Goal: Task Accomplishment & Management: Manage account settings

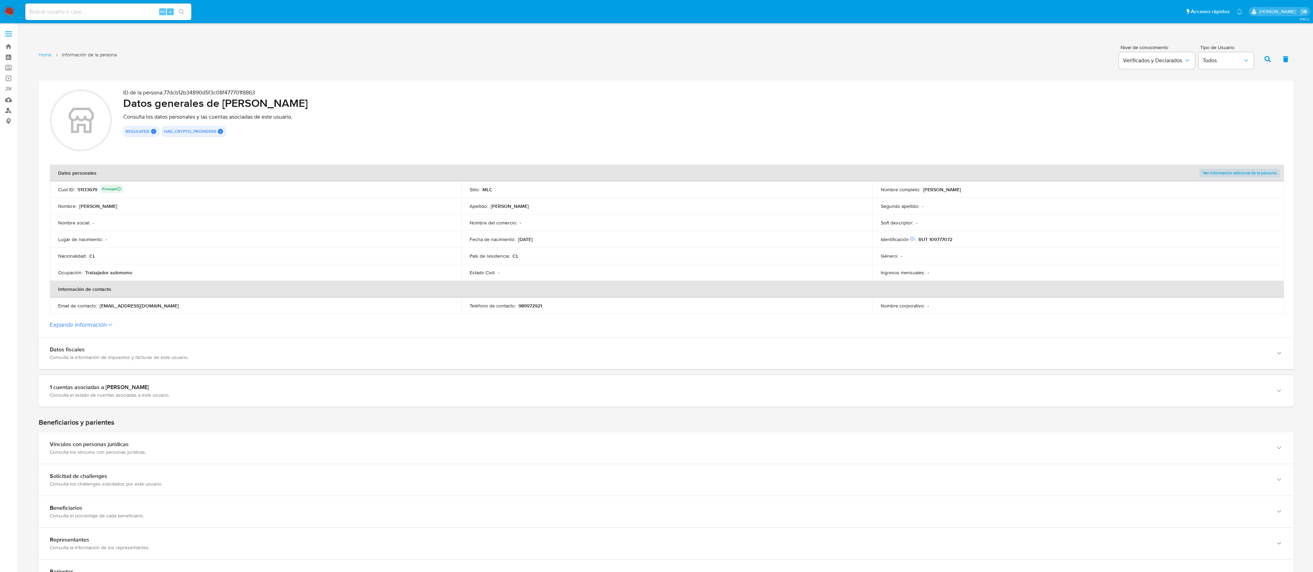
click at [12, 110] on link "Buscador de personas" at bounding box center [41, 110] width 82 height 11
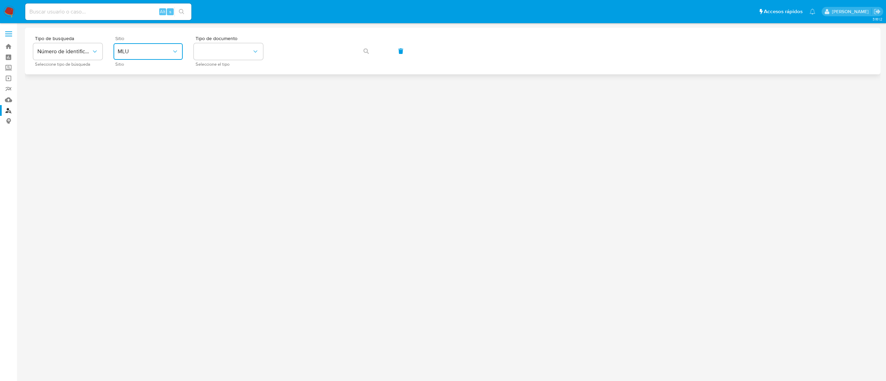
click at [135, 56] on button "MLU" at bounding box center [147, 51] width 69 height 17
click at [137, 171] on div "MLC" at bounding box center [146, 170] width 57 height 17
click at [229, 48] on button "identificationType" at bounding box center [228, 51] width 69 height 17
click at [228, 73] on div "RUT RUT" at bounding box center [226, 74] width 57 height 24
click at [368, 52] on icon "button" at bounding box center [366, 51] width 6 height 6
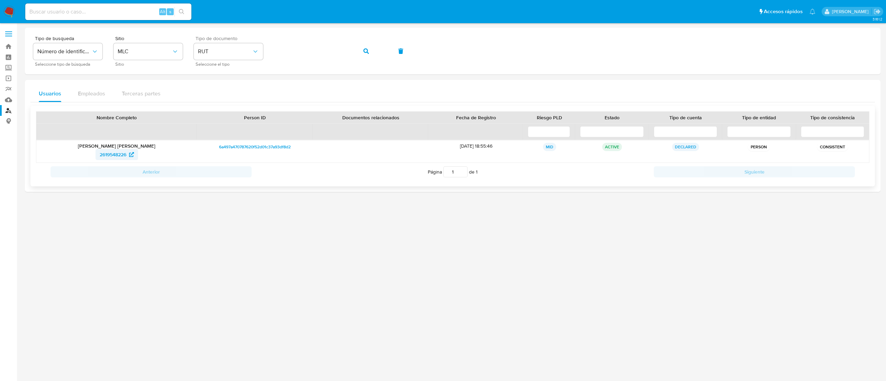
click at [118, 157] on span "2619548226" at bounding box center [113, 154] width 27 height 11
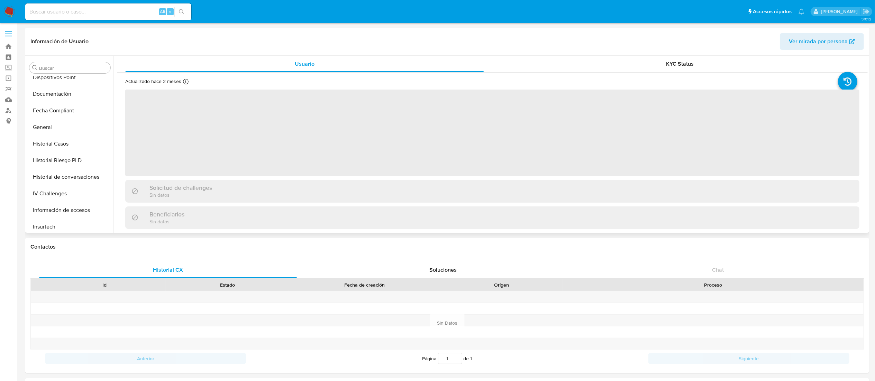
scroll to position [187, 0]
select select "10"
click at [70, 154] on button "Historial Casos" at bounding box center [67, 146] width 81 height 17
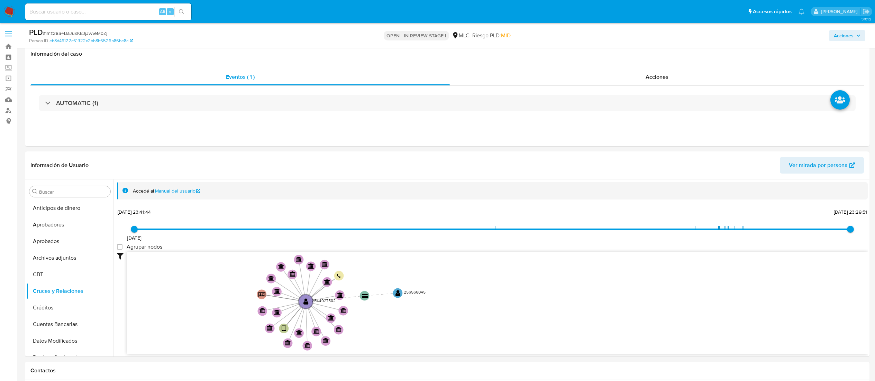
select select "10"
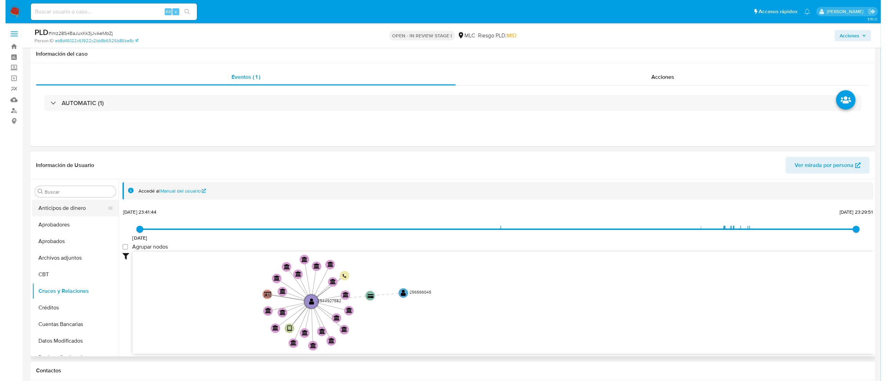
scroll to position [69, 0]
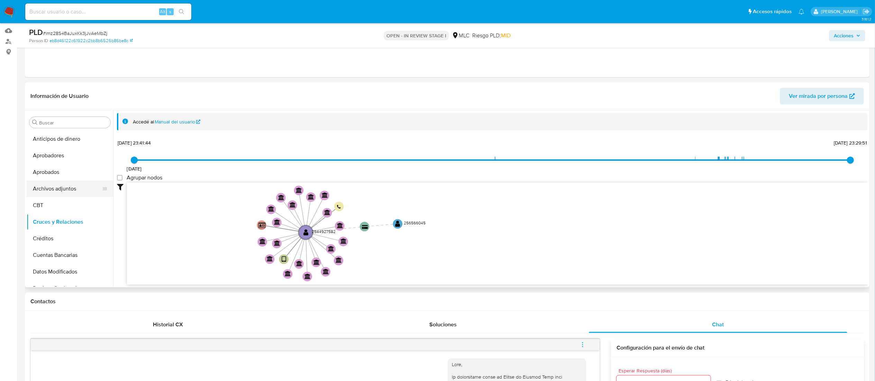
click at [76, 190] on button "Archivos adjuntos" at bounding box center [67, 189] width 81 height 17
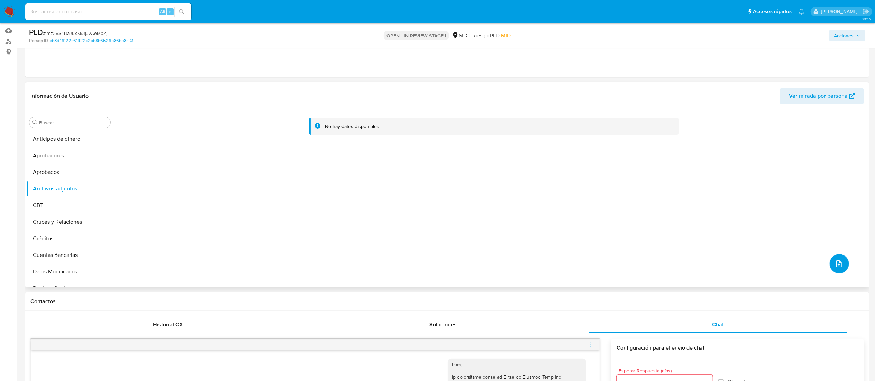
click at [837, 262] on icon "upload-file" at bounding box center [839, 264] width 8 height 8
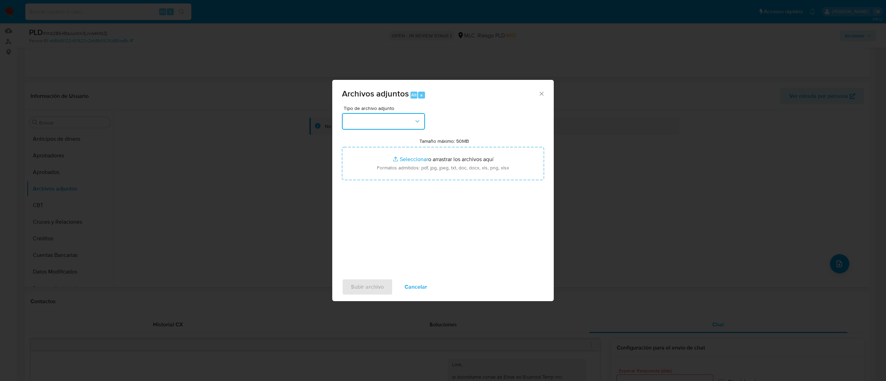
click at [365, 125] on button "button" at bounding box center [383, 121] width 83 height 17
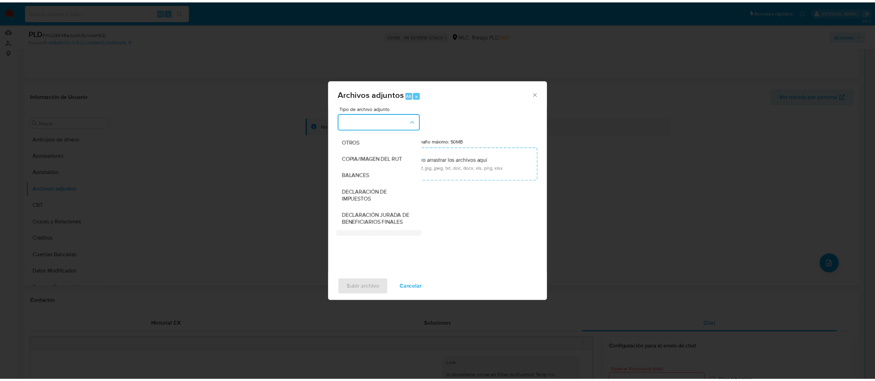
scroll to position [94, 0]
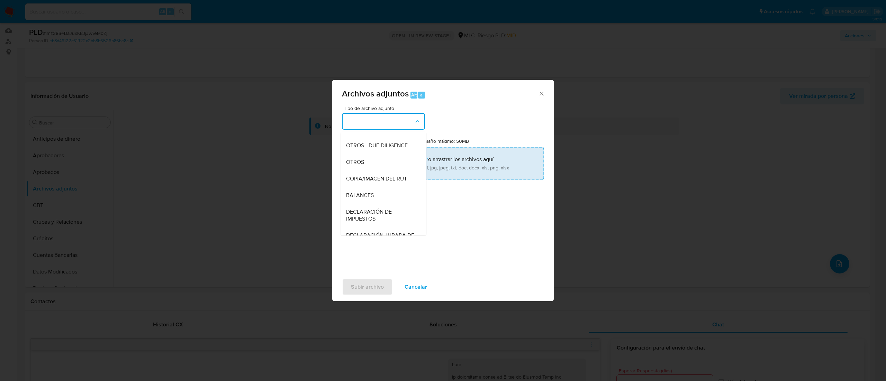
drag, startPoint x: 374, startPoint y: 176, endPoint x: 377, endPoint y: 174, distance: 4.0
click at [374, 171] on div "OTROS" at bounding box center [381, 162] width 71 height 17
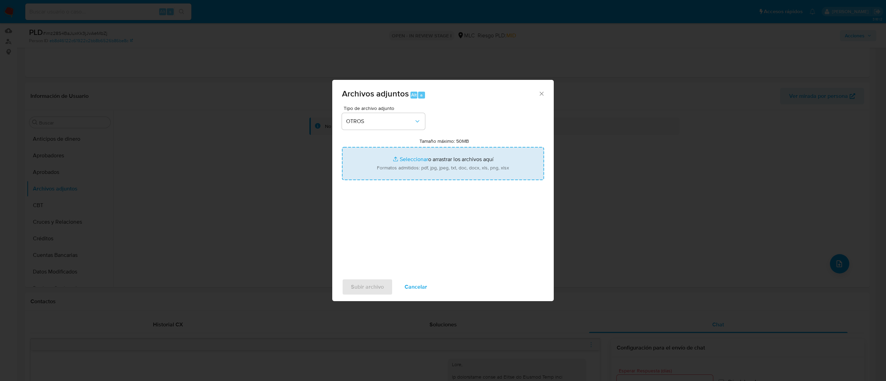
click at [416, 159] on input "Tamaño máximo: 50MB Seleccionar archivos" at bounding box center [443, 163] width 202 height 33
type input "C:\fakepath\2544927582 - 01_10_2025.xlsx"
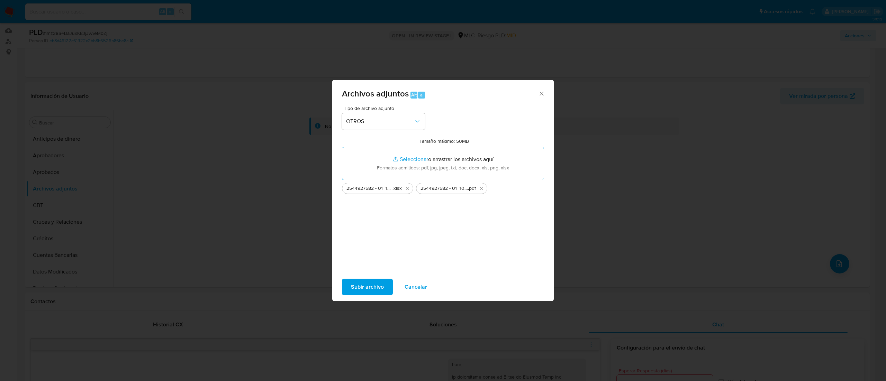
click at [359, 287] on span "Subir archivo" at bounding box center [367, 287] width 33 height 15
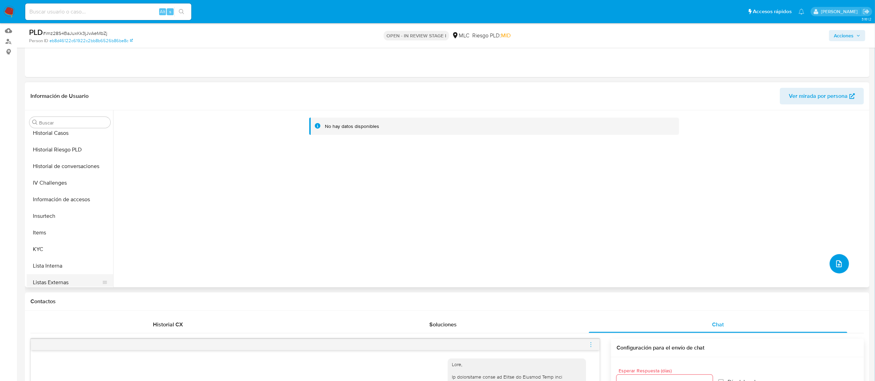
scroll to position [277, 0]
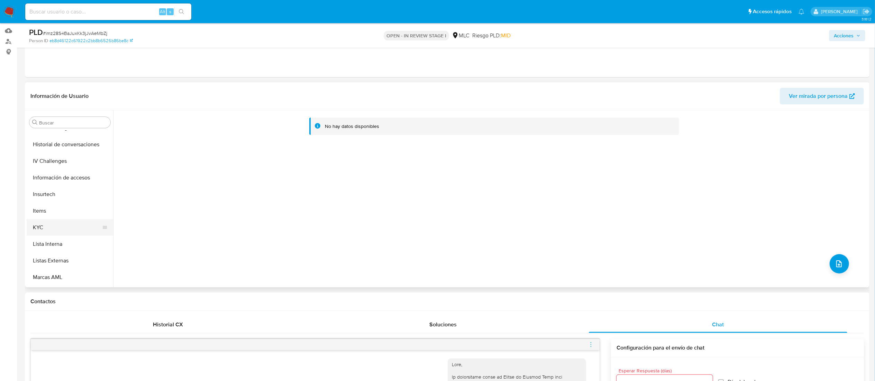
click at [69, 225] on button "KYC" at bounding box center [67, 227] width 81 height 17
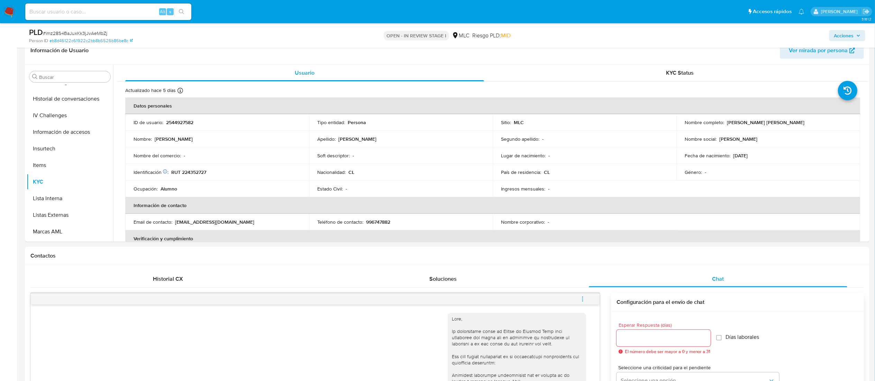
scroll to position [120, 0]
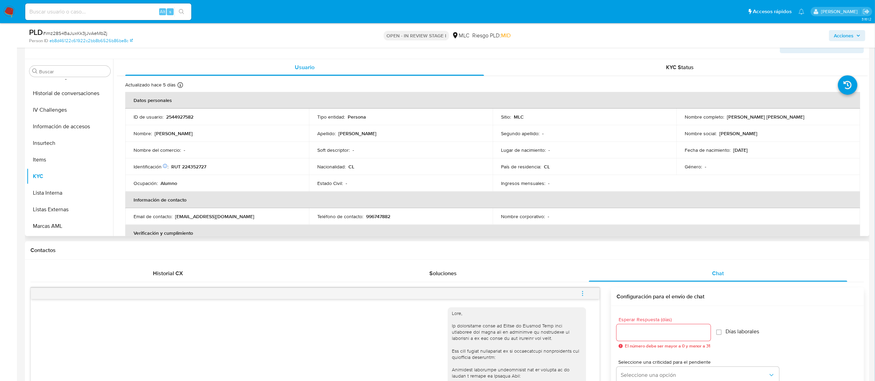
click at [194, 151] on div "Nombre del comercio : -" at bounding box center [217, 150] width 167 height 6
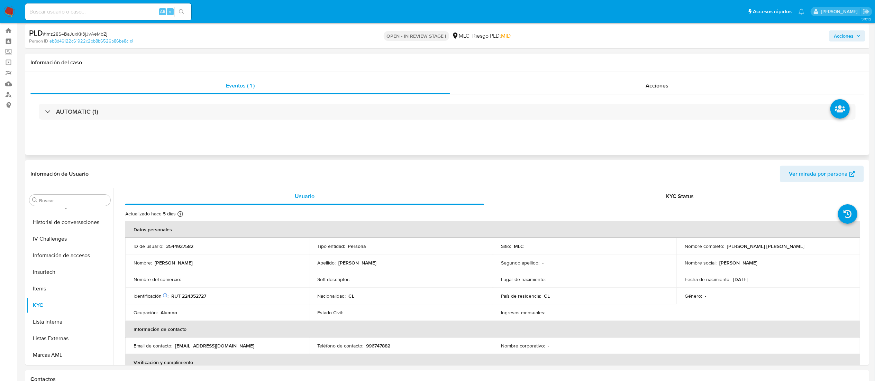
scroll to position [0, 0]
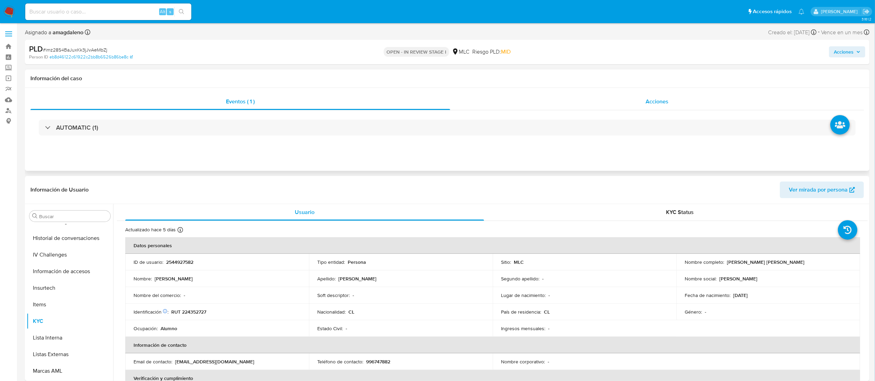
click at [566, 103] on div "Acciones" at bounding box center [657, 101] width 414 height 17
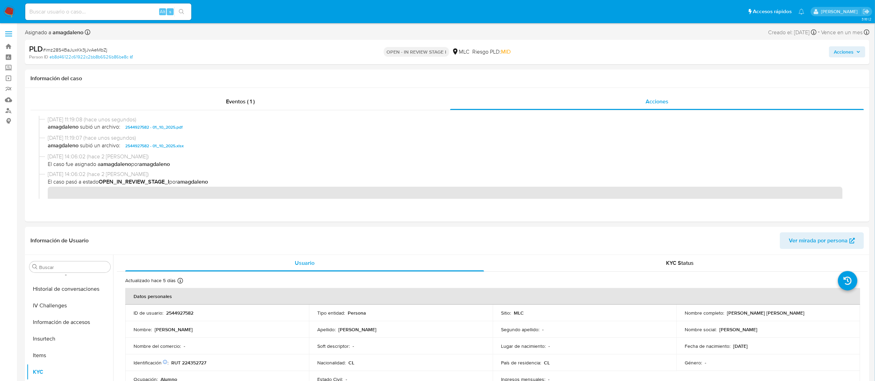
click at [841, 54] on span "Acciones" at bounding box center [844, 51] width 20 height 11
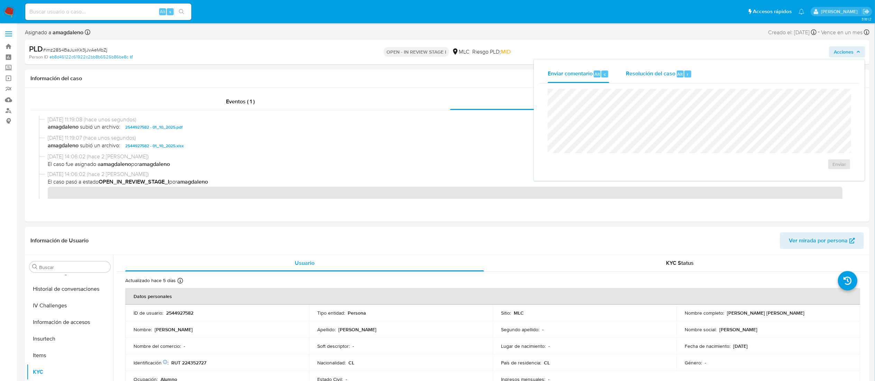
click at [666, 75] on span "Resolución del caso" at bounding box center [650, 74] width 49 height 8
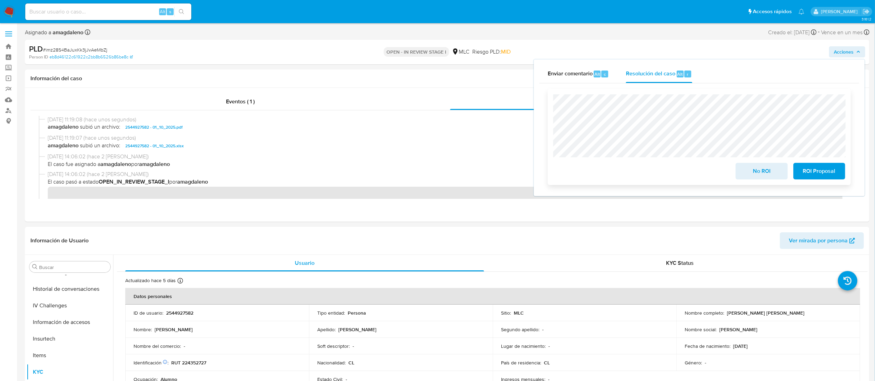
click at [829, 173] on span "ROI Proposal" at bounding box center [819, 171] width 34 height 15
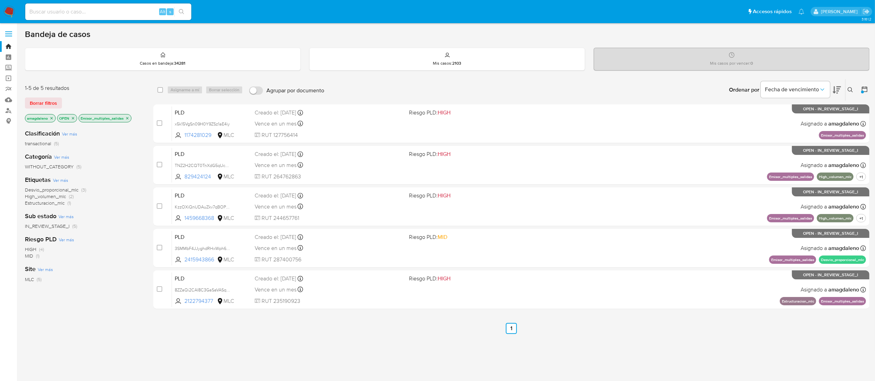
click at [128, 118] on icon "close-filter" at bounding box center [127, 118] width 2 height 2
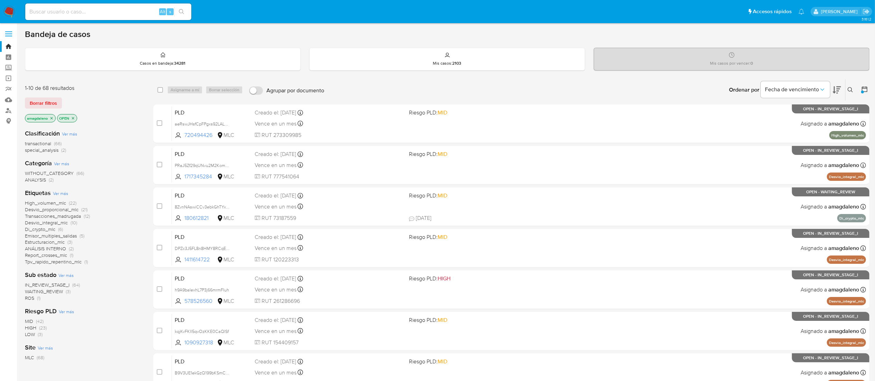
click at [861, 93] on button at bounding box center [865, 90] width 8 height 8
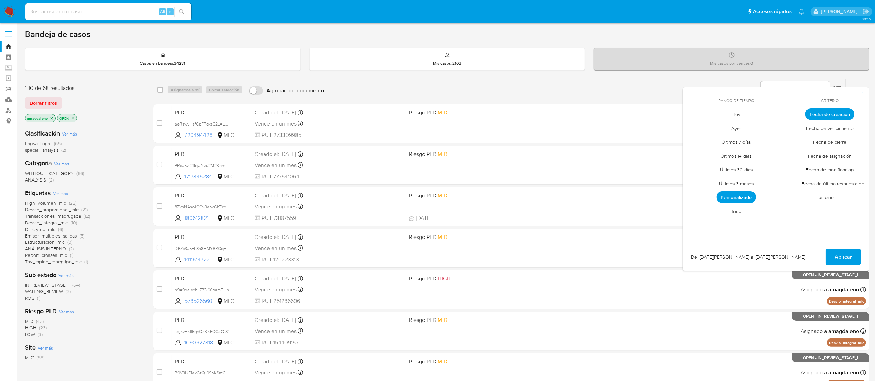
click at [738, 194] on span "Personalizado" at bounding box center [735, 197] width 39 height 12
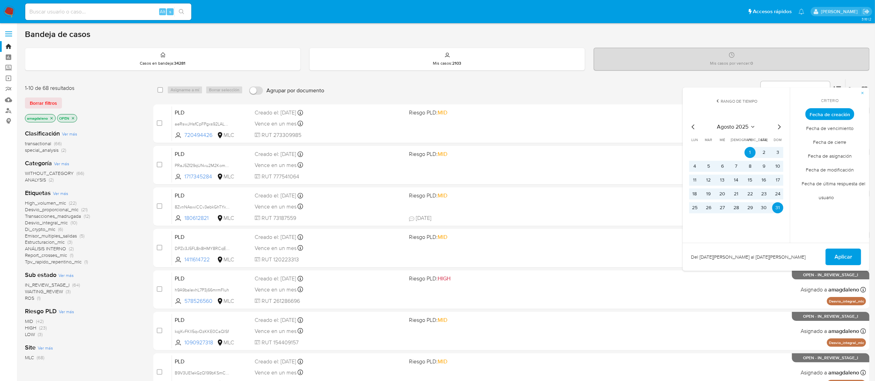
click at [690, 127] on icon "Mes anterior" at bounding box center [693, 127] width 8 height 8
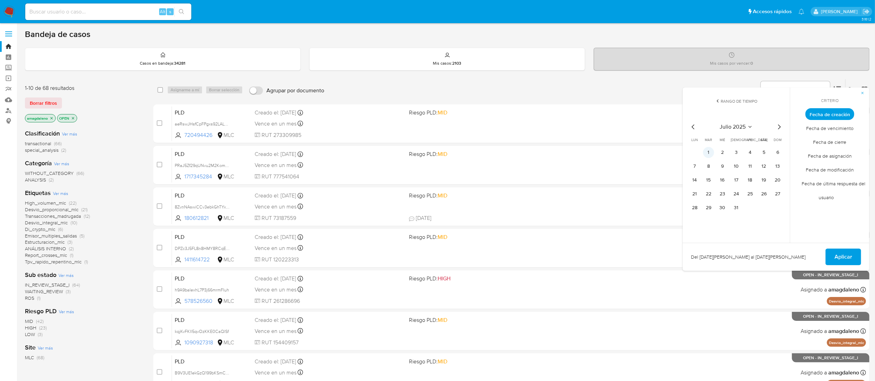
click at [706, 150] on button "1" at bounding box center [708, 152] width 11 height 11
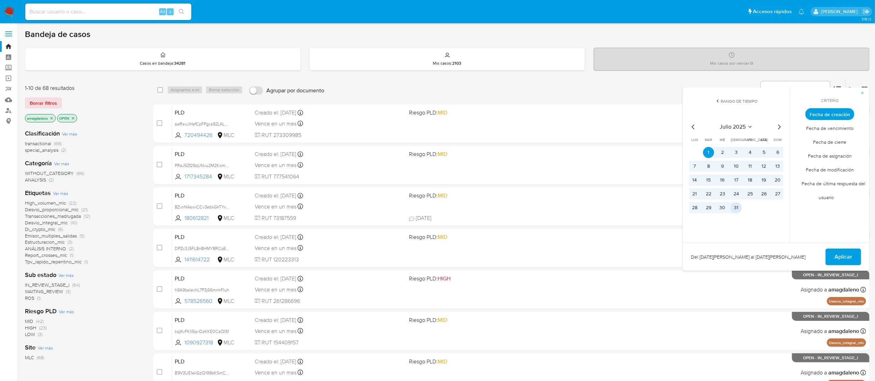
click at [734, 210] on button "31" at bounding box center [736, 207] width 11 height 11
click at [825, 253] on div "Del 1 de julio de 2025 al 31 de julio de 2025 Aplicar" at bounding box center [776, 257] width 187 height 28
click at [832, 254] on button "Aplicar" at bounding box center [843, 257] width 36 height 17
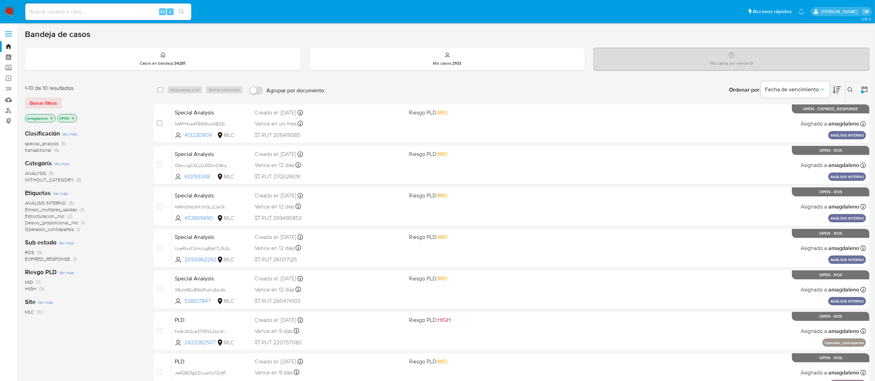
click at [36, 150] on span "transactional" at bounding box center [38, 150] width 26 height 7
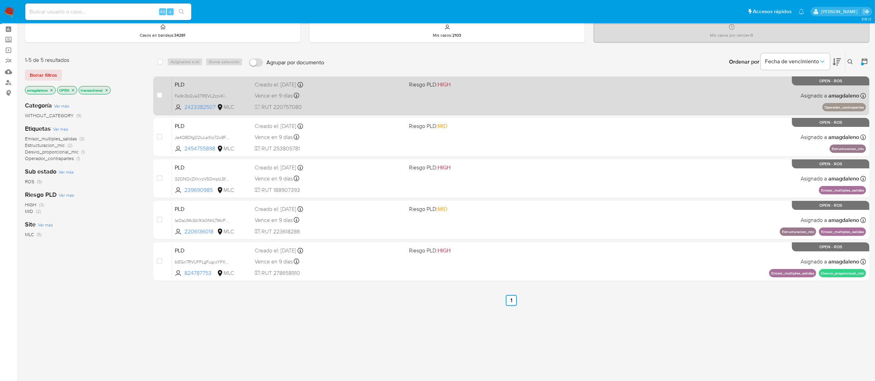
scroll to position [40, 0]
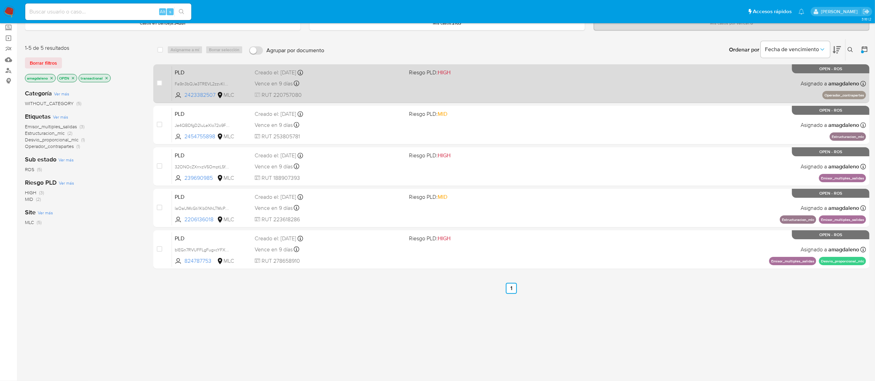
click at [338, 90] on div "PLD Fa9n3bQJe3TREVL2zzvKl6DG 2423382507 MLC Riesgo PLD: HIGH Creado el: 12/07/2…" at bounding box center [519, 83] width 694 height 35
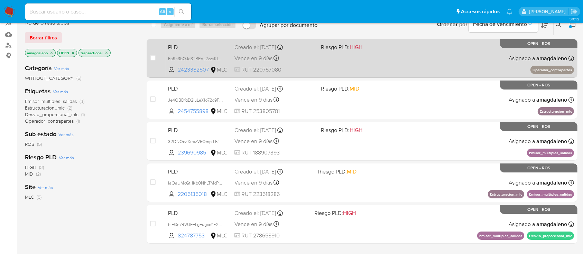
scroll to position [86, 0]
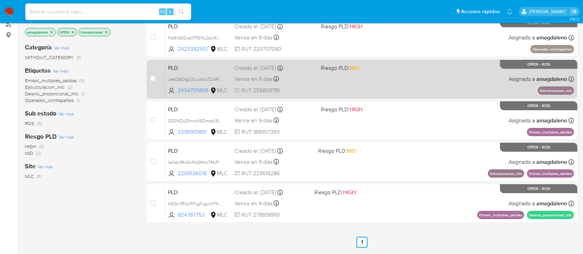
click at [323, 83] on div "PLD Je4QBDfgD2IuLeXlo72o9FyU 2454755898 MLC Riesgo PLD: MID Creado el: 12/07/20…" at bounding box center [369, 79] width 409 height 35
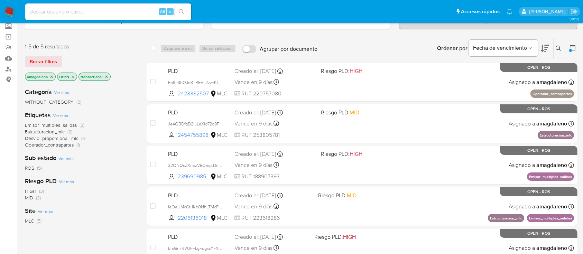
scroll to position [0, 0]
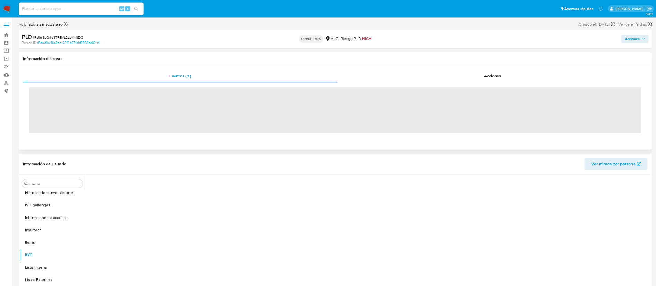
scroll to position [326, 0]
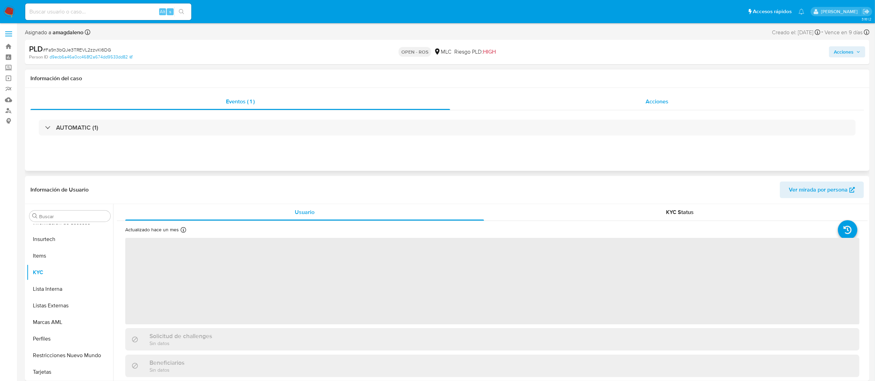
click at [485, 106] on div "Acciones" at bounding box center [657, 101] width 414 height 17
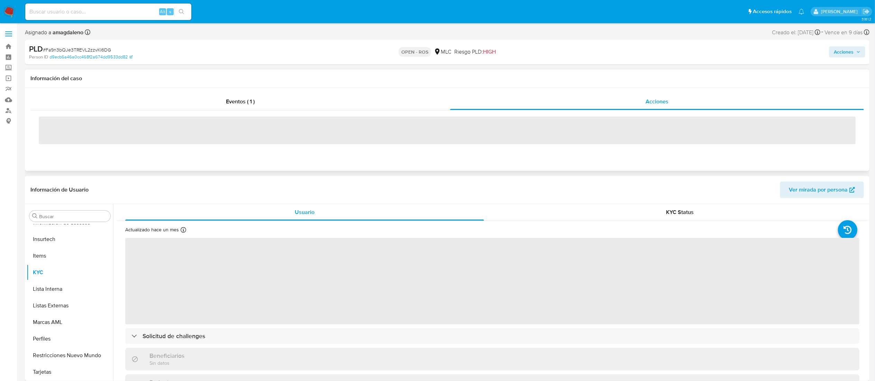
select select "10"
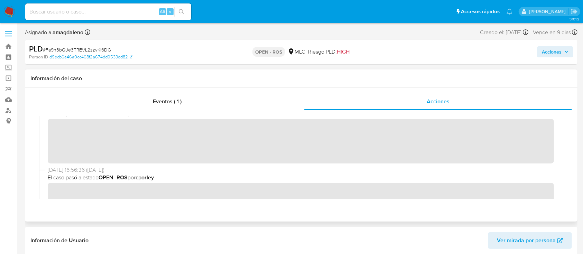
scroll to position [0, 0]
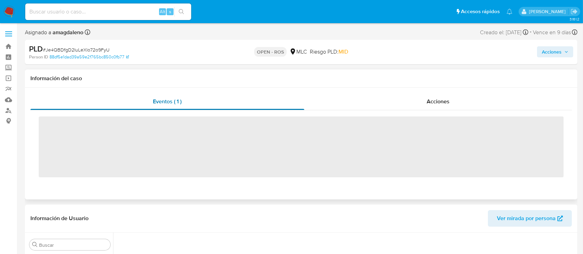
scroll to position [326, 0]
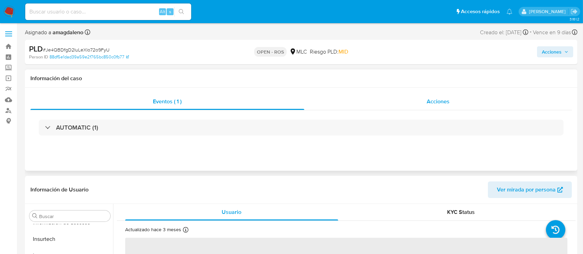
click at [345, 101] on div "Acciones" at bounding box center [438, 101] width 268 height 17
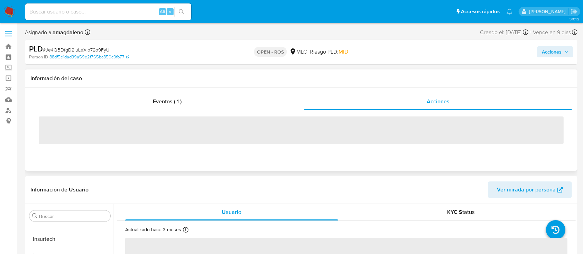
select select "10"
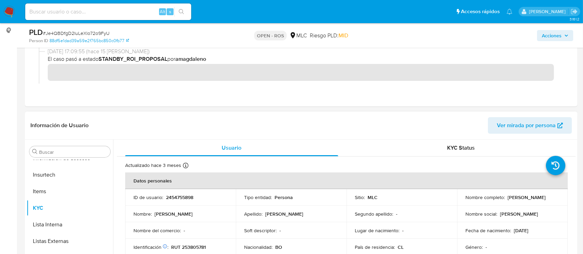
scroll to position [92, 0]
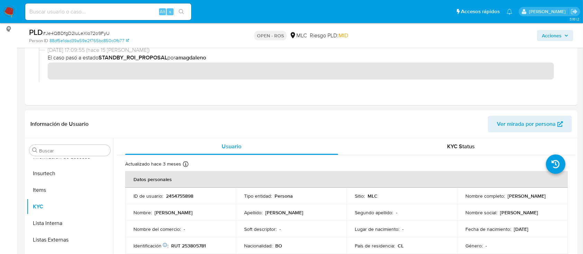
click at [174, 197] on p "2454755898" at bounding box center [179, 196] width 27 height 6
copy p "2454755898"
click at [508, 199] on p "Yuddith Dahiana Arteaga Maco" at bounding box center [527, 196] width 38 height 6
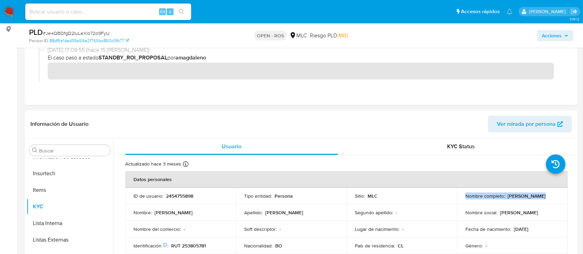
click at [508, 199] on p "Yuddith Dahiana Arteaga Maco" at bounding box center [527, 196] width 38 height 6
drag, startPoint x: 465, startPoint y: 200, endPoint x: 533, endPoint y: 202, distance: 68.2
click at [533, 199] on div "Nombre completo : Yuddith Dahiana Arteaga Maco" at bounding box center [513, 196] width 94 height 6
copy p "Yuddith Dahiana Arteaga Maco"
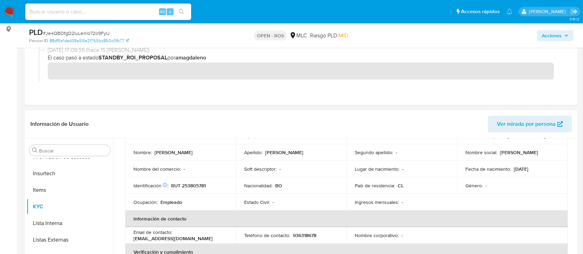
scroll to position [46, 0]
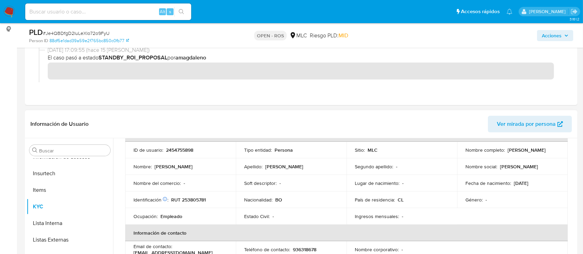
click at [195, 200] on p "RUT 253805781" at bounding box center [188, 200] width 35 height 6
copy p "253805781"
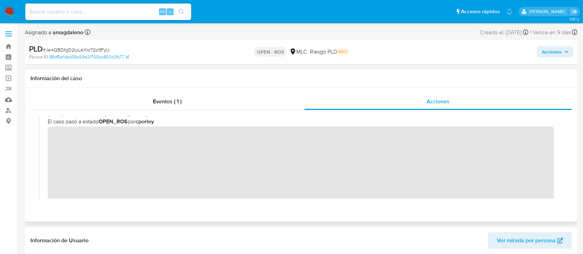
scroll to position [0, 0]
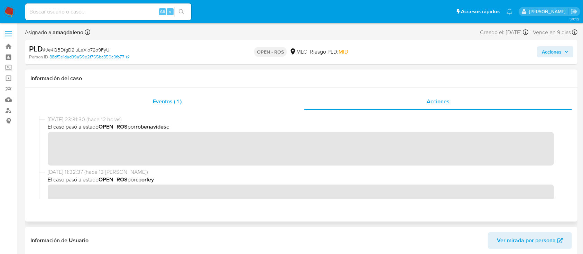
click at [210, 104] on div "Eventos ( 1 )" at bounding box center [167, 101] width 274 height 17
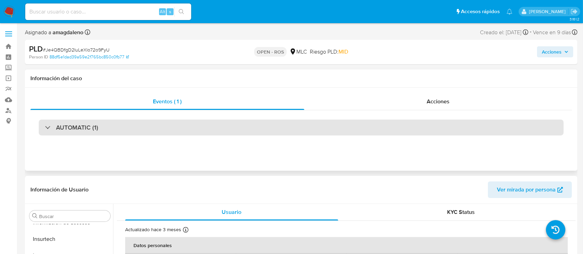
click at [217, 128] on div "AUTOMATIC (1)" at bounding box center [301, 128] width 525 height 16
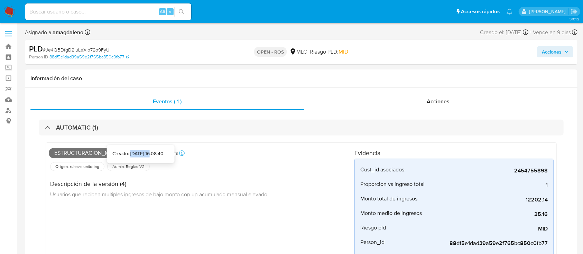
drag, startPoint x: 119, startPoint y: 153, endPoint x: 141, endPoint y: 154, distance: 21.8
click at [141, 154] on div "Creado: 12/07/2025 16:08:40" at bounding box center [137, 154] width 51 height 7
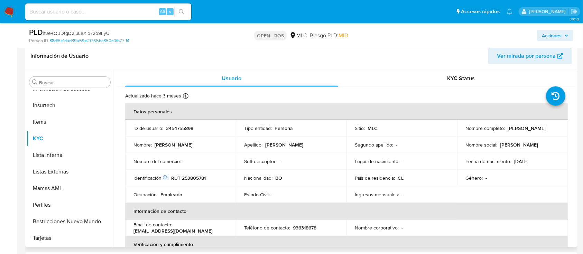
scroll to position [230, 0]
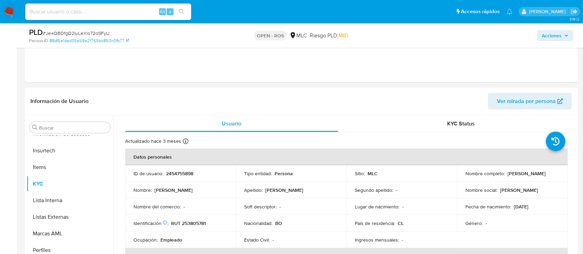
click at [183, 174] on p "2454755898" at bounding box center [179, 174] width 27 height 6
click at [183, 175] on p "2454755898" at bounding box center [179, 174] width 27 height 6
copy p "2454755898"
click at [178, 171] on p "2454755898" at bounding box center [179, 174] width 27 height 6
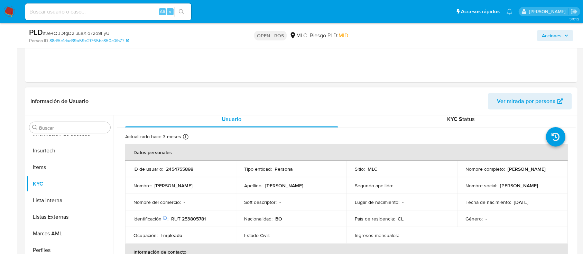
scroll to position [0, 0]
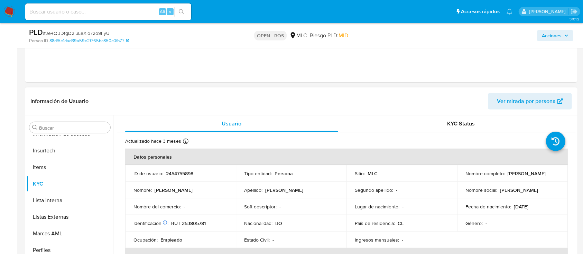
click at [508, 177] on p "Yuddith Dahiana Arteaga Maco" at bounding box center [527, 174] width 38 height 6
drag, startPoint x: 465, startPoint y: 176, endPoint x: 542, endPoint y: 179, distance: 76.8
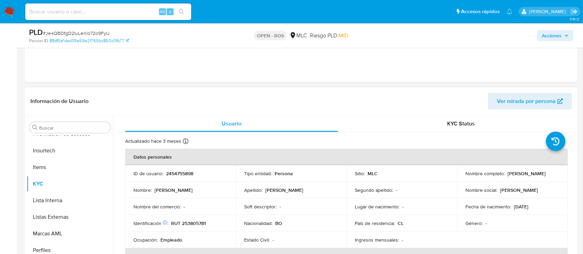
click at [542, 177] on div "Nombre completo : Yuddith Dahiana Arteaga Maco" at bounding box center [513, 174] width 94 height 6
copy p "Yuddith Dahiana Arteaga Maco"
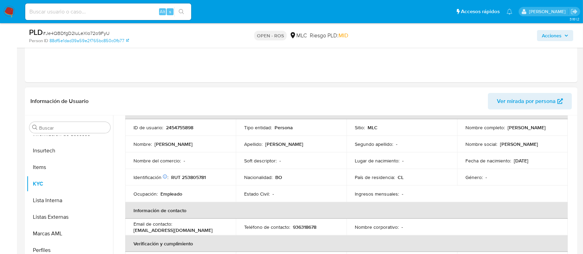
click at [186, 176] on p "RUT 253805781" at bounding box center [188, 177] width 35 height 6
copy p "253805781"
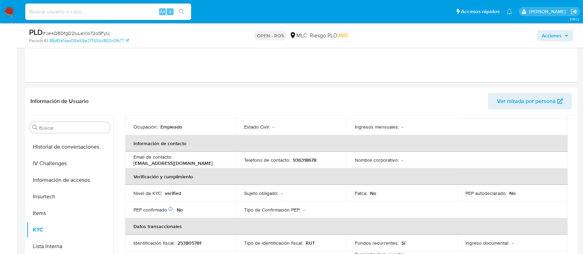
scroll to position [111, 0]
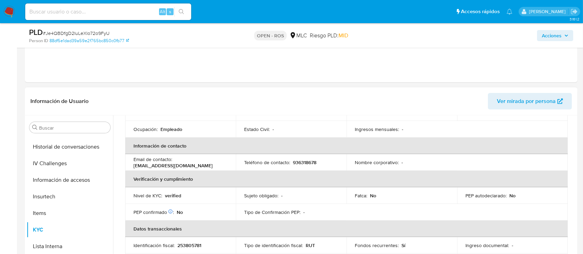
click at [301, 161] on p "936318678" at bounding box center [305, 162] width 24 height 6
copy p "936318678"
click at [141, 165] on p "ariasramirezhamil@gmail.com" at bounding box center [173, 166] width 79 height 6
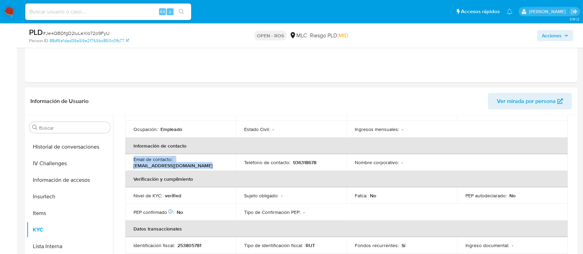
click at [141, 165] on p "ariasramirezhamil@gmail.com" at bounding box center [173, 166] width 79 height 6
copy div "Email de contacto : ariasramirezhamil@gmail.com"
click at [141, 165] on p "ariasramirezhamil@gmail.com" at bounding box center [173, 166] width 79 height 6
drag, startPoint x: 133, startPoint y: 163, endPoint x: 216, endPoint y: 163, distance: 83.0
click at [216, 163] on div "Email de contacto : ariasramirezhamil@gmail.com" at bounding box center [181, 162] width 94 height 12
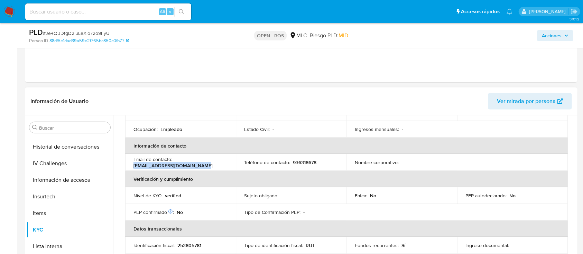
copy p "ariasramirezhamil@gmail.com"
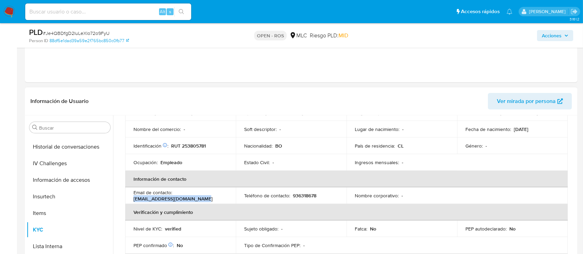
scroll to position [64, 0]
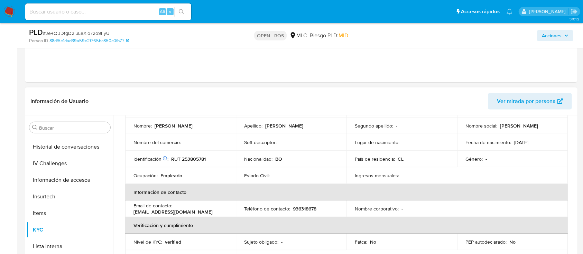
click at [202, 157] on p "RUT 253805781" at bounding box center [188, 159] width 35 height 6
copy p "253805781"
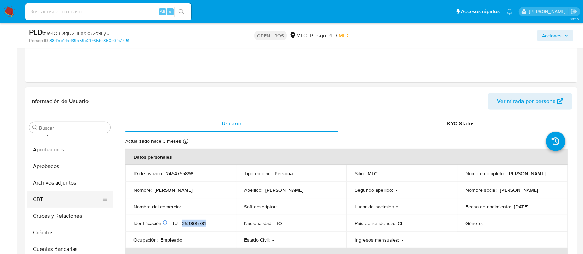
scroll to position [3, 0]
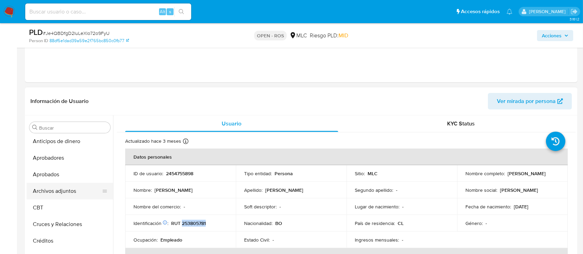
click at [81, 188] on button "Archivos adjuntos" at bounding box center [67, 191] width 81 height 17
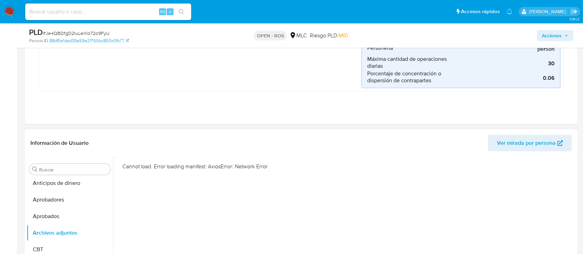
scroll to position [227, 0]
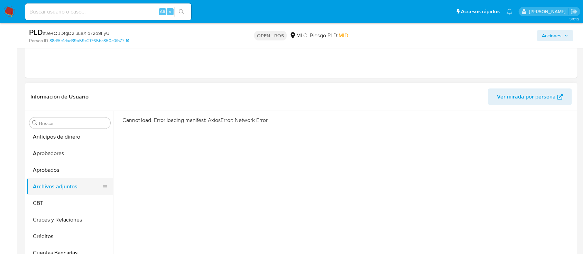
click at [59, 186] on button "Archivos adjuntos" at bounding box center [67, 187] width 81 height 17
click at [61, 173] on button "Aprobados" at bounding box center [67, 170] width 81 height 17
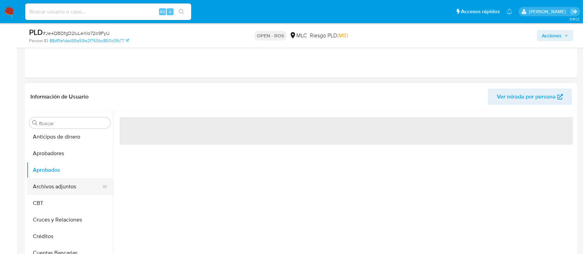
click at [59, 190] on button "Archivos adjuntos" at bounding box center [67, 187] width 81 height 17
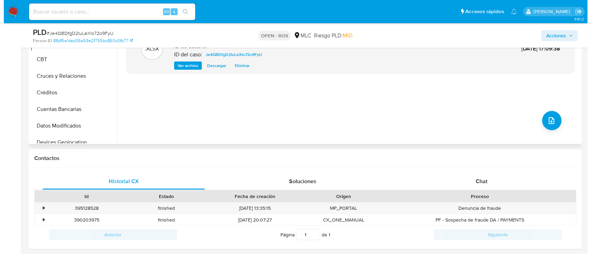
scroll to position [371, 0]
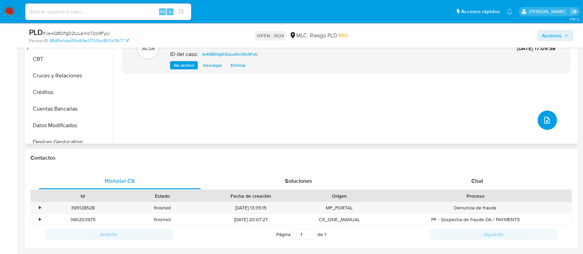
click at [546, 118] on icon "upload-file" at bounding box center [547, 120] width 8 height 8
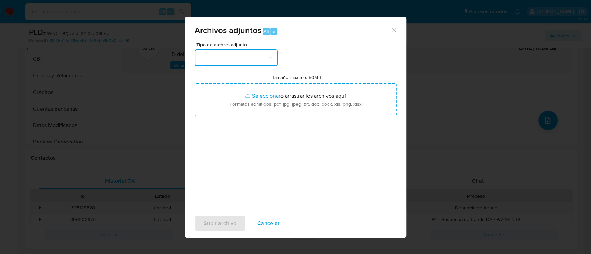
click at [249, 57] on button "button" at bounding box center [235, 57] width 83 height 17
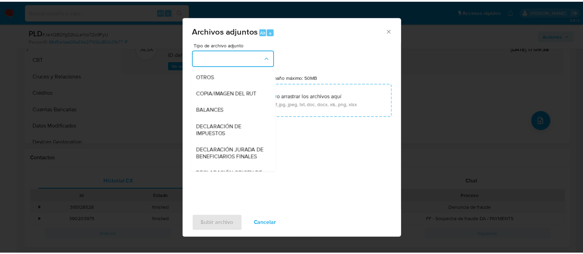
scroll to position [103, 0]
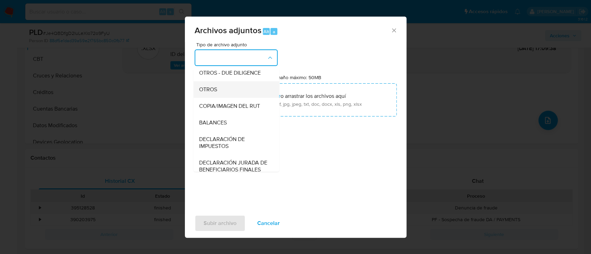
click at [220, 97] on div "OTROS" at bounding box center [234, 89] width 71 height 17
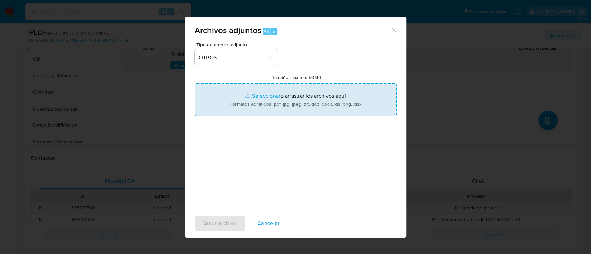
click at [260, 93] on input "Tamaño máximo: 50MB Seleccionar archivos" at bounding box center [295, 99] width 202 height 33
type input "C:\fakepath\Certificado UAF ROS #1321.pdf"
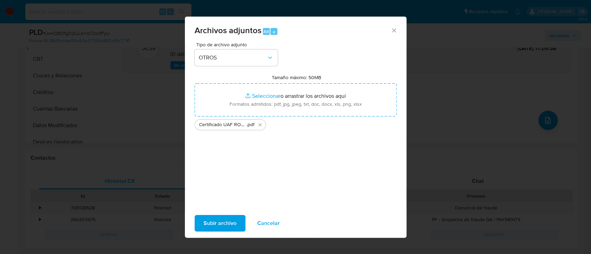
click at [220, 221] on span "Subir archivo" at bounding box center [219, 223] width 33 height 15
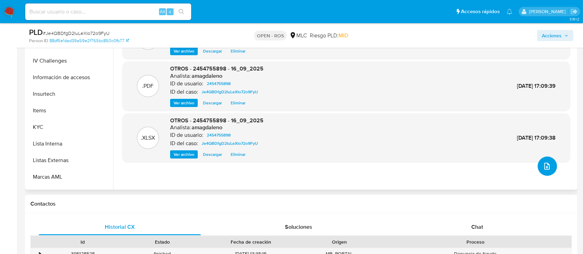
scroll to position [326, 0]
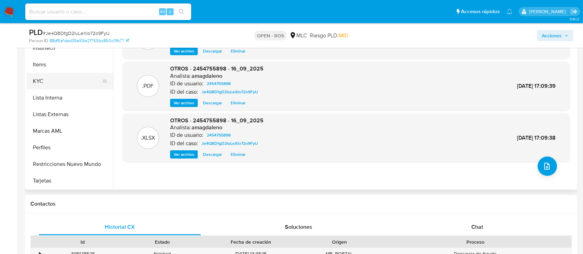
click at [51, 83] on button "KYC" at bounding box center [67, 81] width 81 height 17
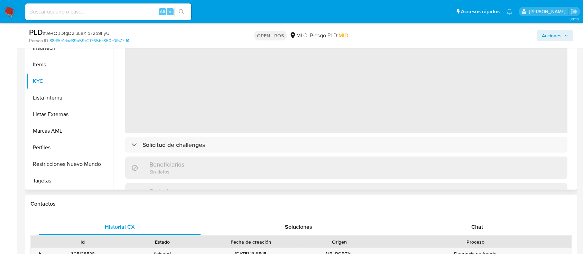
scroll to position [279, 0]
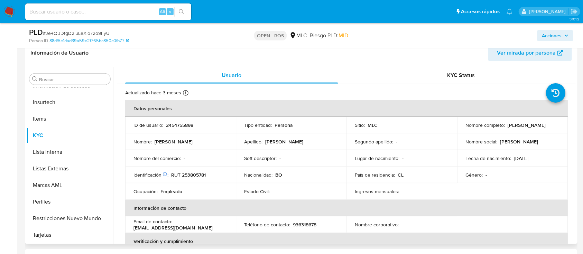
click at [197, 174] on p "RUT 253805781" at bounding box center [188, 175] width 35 height 6
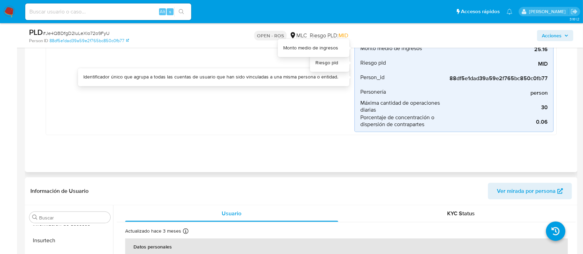
scroll to position [0, 0]
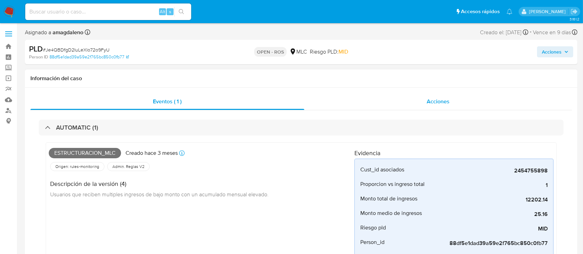
click at [358, 94] on div "Acciones" at bounding box center [438, 101] width 268 height 17
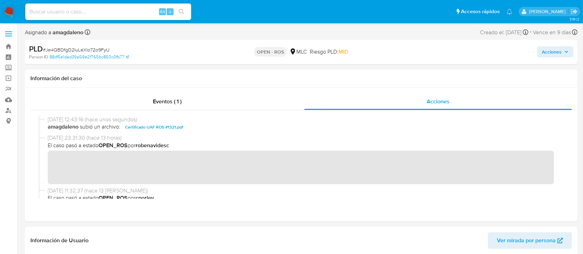
click at [549, 55] on span "Acciones" at bounding box center [552, 51] width 20 height 11
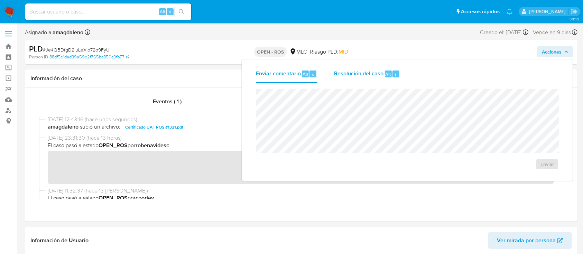
click at [357, 78] on div "Resolución del caso Alt r" at bounding box center [367, 74] width 66 height 18
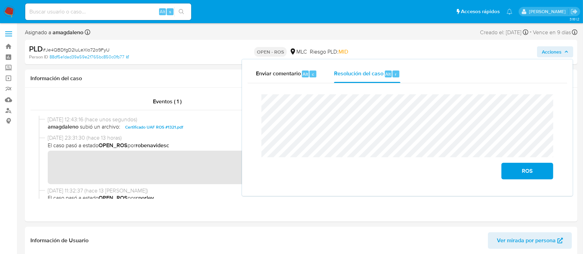
click at [0, 0] on lt-span "correspon di ente" at bounding box center [0, 0] width 0 height 0
click at [522, 172] on span "ROS" at bounding box center [528, 171] width 34 height 15
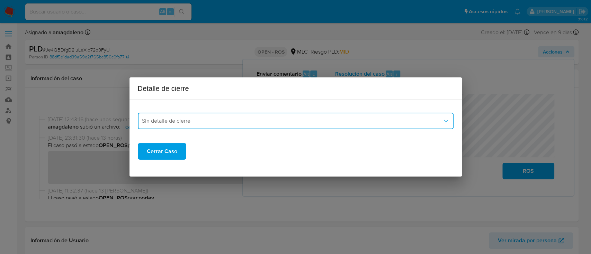
click at [236, 119] on span "Sin detalle de cierre" at bounding box center [292, 121] width 300 height 7
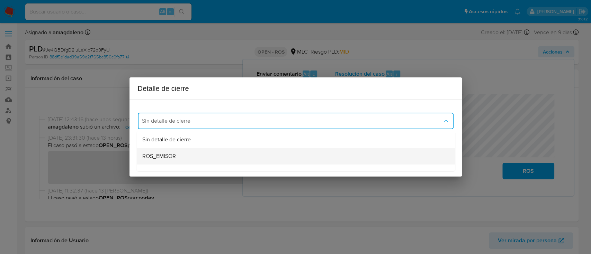
click at [227, 153] on div "ROS_EMISOR" at bounding box center [295, 156] width 307 height 17
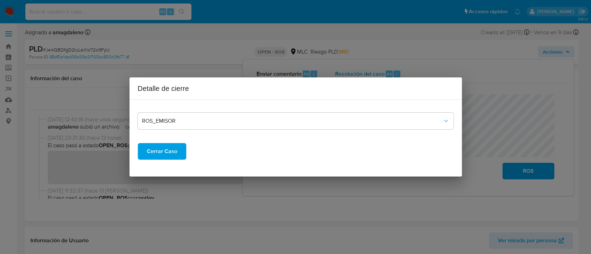
click at [150, 151] on span "Cerrar Caso" at bounding box center [162, 151] width 30 height 15
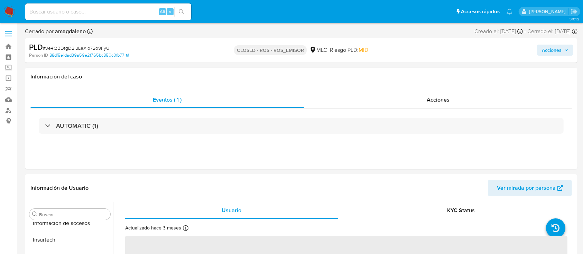
scroll to position [326, 0]
select select "10"
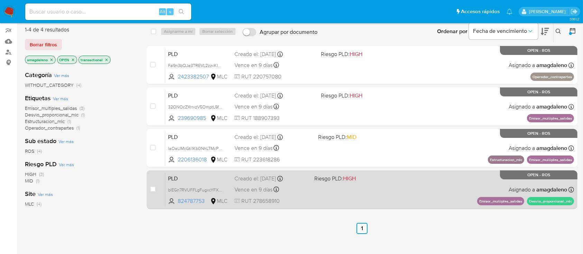
scroll to position [46, 0]
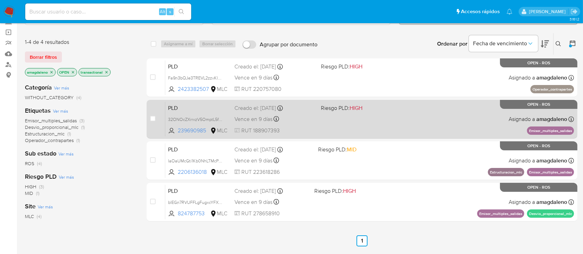
click at [311, 129] on span "RUT 188907393" at bounding box center [275, 131] width 81 height 8
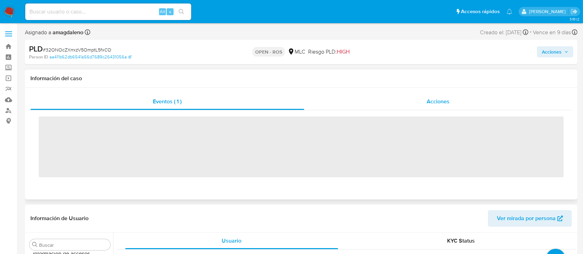
scroll to position [326, 0]
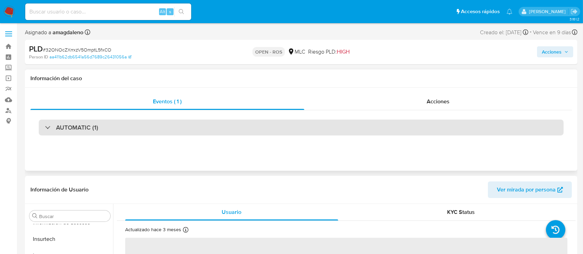
click at [230, 125] on div "AUTOMATIC (1)" at bounding box center [301, 128] width 525 height 16
select select "10"
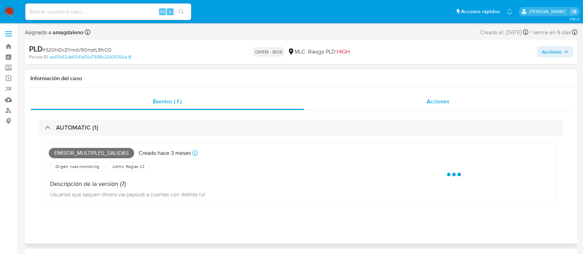
click at [378, 93] on div "Acciones" at bounding box center [438, 101] width 268 height 17
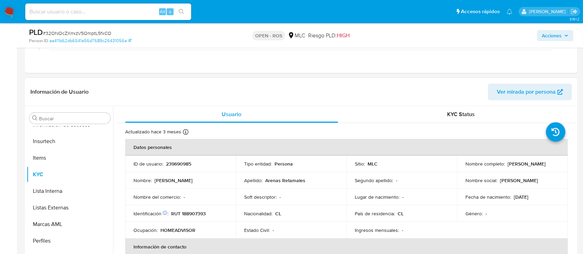
scroll to position [138, 0]
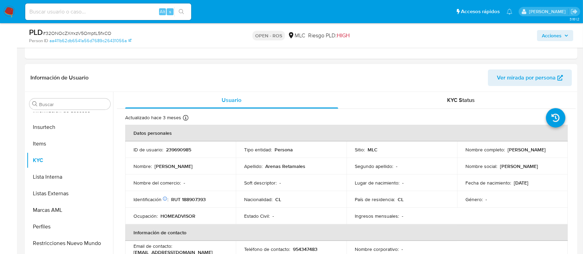
click at [178, 151] on p "239690985" at bounding box center [178, 150] width 25 height 6
click at [508, 153] on p "Jocelyn Estefanía Arenas Retamales" at bounding box center [527, 150] width 38 height 6
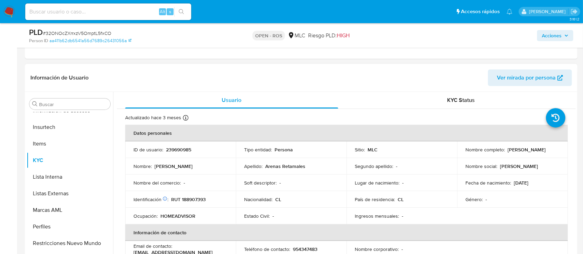
click at [508, 153] on p "Jocelyn Estefanía Arenas Retamales" at bounding box center [527, 150] width 38 height 6
drag, startPoint x: 463, startPoint y: 152, endPoint x: 554, endPoint y: 152, distance: 90.3
click at [554, 152] on div "Nombre completo : Jocelyn Estefanía Arenas Retamales" at bounding box center [513, 150] width 94 height 6
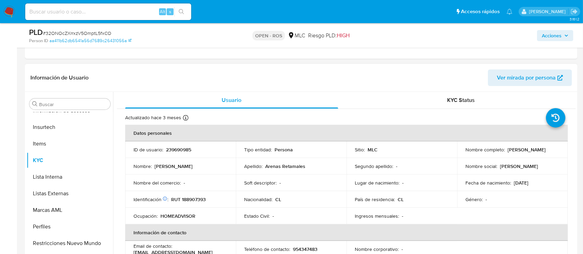
copy p "Jocelyn Estefanía Arenas Retamales"
click at [184, 150] on p "239690985" at bounding box center [178, 150] width 25 height 6
copy p "239690985"
click at [180, 151] on p "239690985" at bounding box center [178, 150] width 25 height 6
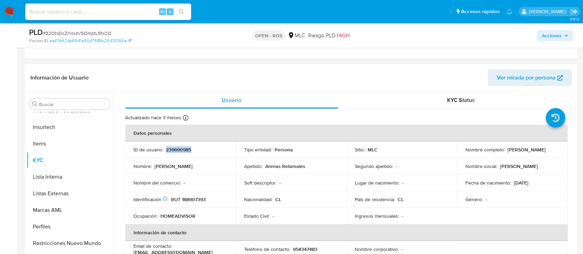
click at [180, 151] on p "239690985" at bounding box center [178, 150] width 25 height 6
click at [189, 197] on p "RUT 188907393" at bounding box center [188, 200] width 35 height 6
copy p "188907393"
click at [94, 32] on span "# 32ONOcZXrrxzV5OmptL5fxCO" at bounding box center [77, 33] width 69 height 7
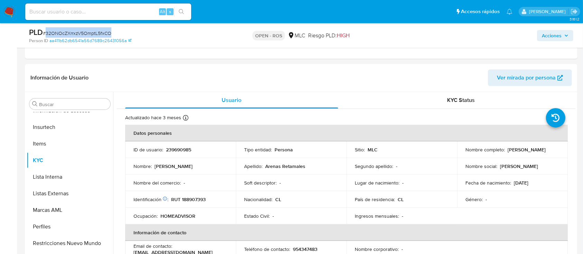
click at [94, 32] on span "# 32ONOcZXrrxzV5OmptL5fxCO" at bounding box center [77, 33] width 69 height 7
copy span "32ONOcZXrrxzV5OmptL5fxCO"
click at [190, 197] on p "RUT 188907393" at bounding box center [188, 200] width 35 height 6
click at [192, 198] on p "RUT 188907393" at bounding box center [188, 200] width 35 height 6
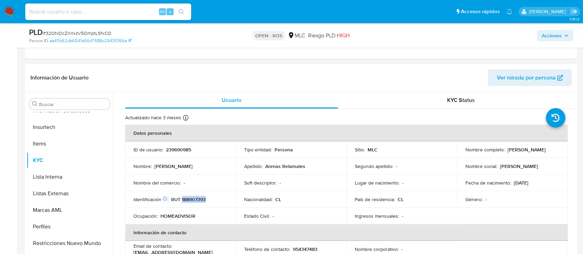
click at [192, 198] on p "RUT 188907393" at bounding box center [188, 200] width 35 height 6
copy p "188907393"
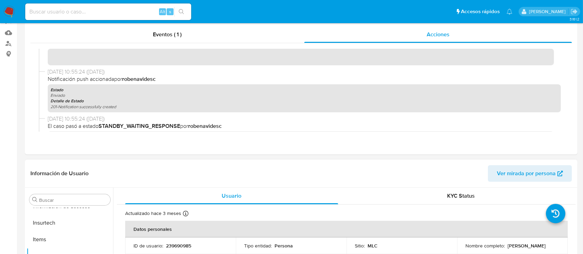
scroll to position [0, 0]
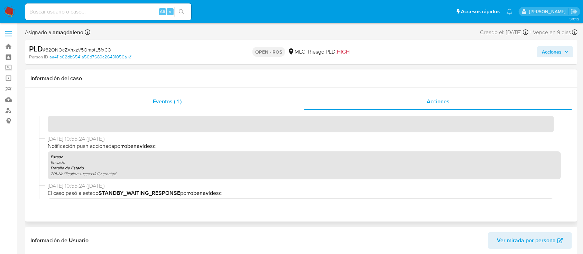
click at [188, 100] on div "Eventos ( 1 )" at bounding box center [167, 101] width 274 height 17
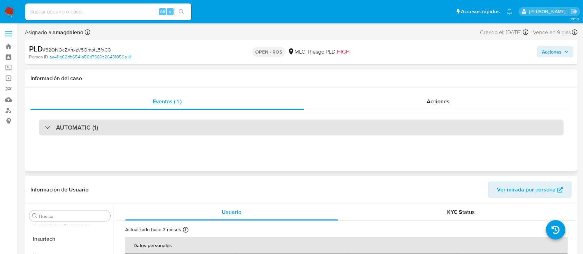
click at [115, 133] on div "AUTOMATIC (1)" at bounding box center [301, 128] width 525 height 16
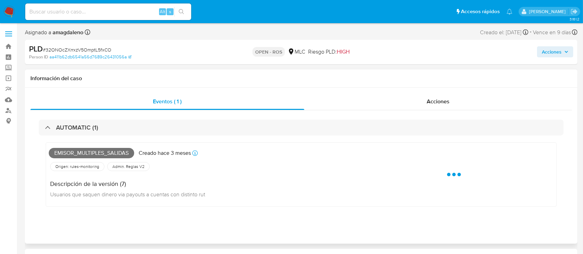
click at [106, 154] on span "Emisor_multiples_salidas" at bounding box center [91, 153] width 85 height 10
copy span "Emisor_multiples_salidas"
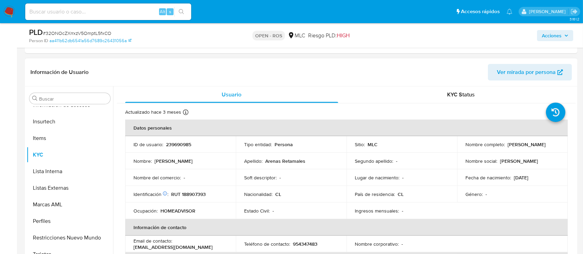
click at [508, 147] on p "Jocelyn Estefanía Arenas Retamales" at bounding box center [527, 145] width 38 height 6
click at [508, 146] on p "Jocelyn Estefanía Arenas Retamales" at bounding box center [527, 145] width 38 height 6
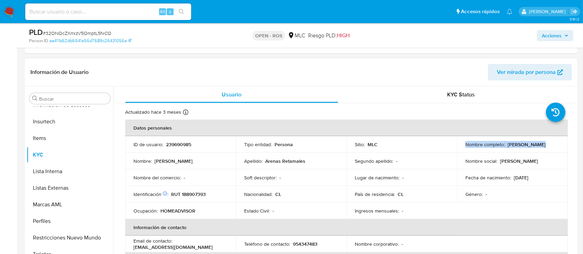
click at [508, 146] on p "Jocelyn Estefanía Arenas Retamales" at bounding box center [527, 145] width 38 height 6
drag, startPoint x: 464, startPoint y: 146, endPoint x: 543, endPoint y: 150, distance: 79.3
click at [543, 148] on div "Nombre completo : Jocelyn Estefanía Arenas Retamales" at bounding box center [513, 145] width 94 height 6
copy p "Jocelyn Estefanía Arenas Retamales"
click at [188, 193] on p "RUT 188907393" at bounding box center [188, 194] width 35 height 6
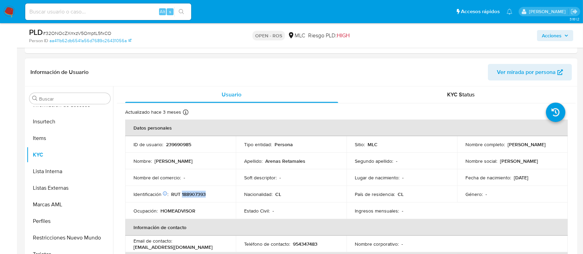
click at [188, 193] on p "RUT 188907393" at bounding box center [188, 194] width 35 height 6
copy p "188907393"
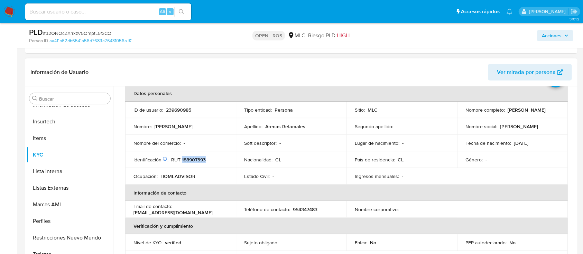
scroll to position [92, 0]
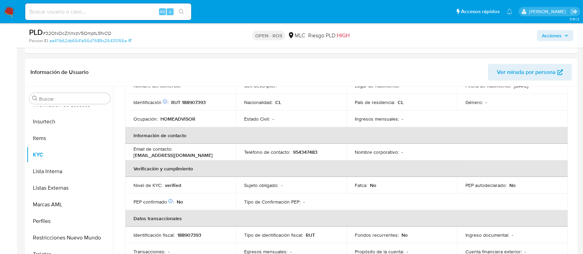
click at [310, 152] on p "954347483" at bounding box center [305, 152] width 25 height 6
copy p "954347483"
click at [176, 158] on td "Email de contacto : jocelynarenass76@gmail.com" at bounding box center [180, 152] width 111 height 17
click at [177, 154] on p "jocelynarenass76@gmail.com" at bounding box center [173, 155] width 79 height 6
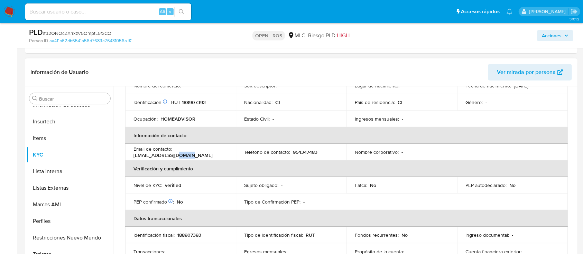
click at [177, 154] on p "jocelynarenass76@gmail.com" at bounding box center [173, 155] width 79 height 6
drag, startPoint x: 134, startPoint y: 155, endPoint x: 138, endPoint y: 155, distance: 4.5
click at [138, 155] on p "jocelynarenass76@gmail.com" at bounding box center [173, 155] width 79 height 6
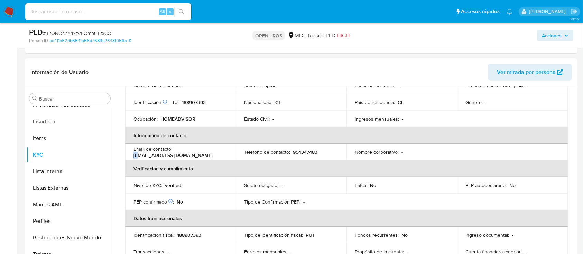
click at [134, 155] on p "jocelynarenass76@gmail.com" at bounding box center [173, 155] width 79 height 6
drag, startPoint x: 133, startPoint y: 155, endPoint x: 194, endPoint y: 154, distance: 61.2
click at [194, 154] on p "jocelynarenass76@gmail.com" at bounding box center [173, 155] width 79 height 6
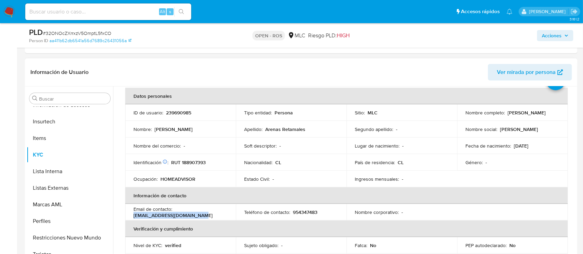
scroll to position [46, 0]
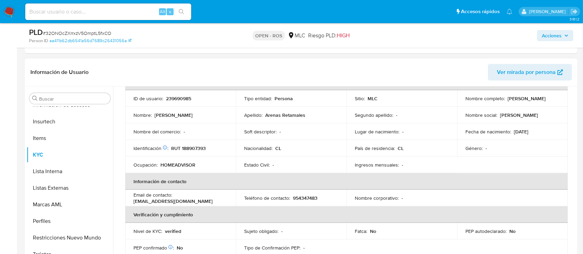
click at [179, 147] on p "RUT 188907393" at bounding box center [188, 148] width 35 height 6
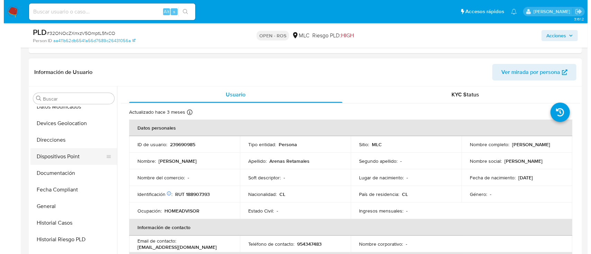
scroll to position [49, 0]
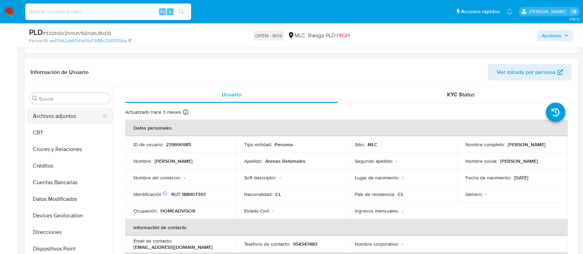
click at [69, 120] on button "Archivos adjuntos" at bounding box center [67, 116] width 81 height 17
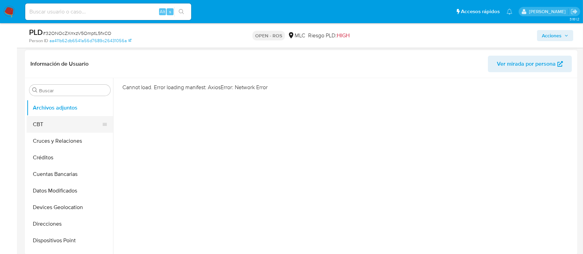
click at [61, 122] on button "CBT" at bounding box center [67, 124] width 81 height 17
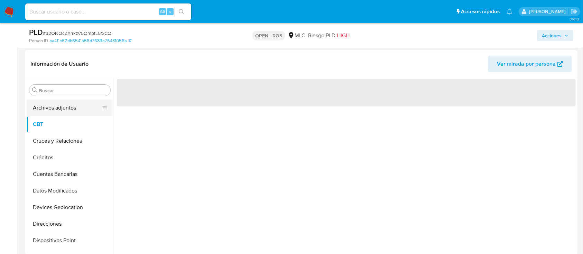
click at [65, 111] on button "Archivos adjuntos" at bounding box center [67, 108] width 81 height 17
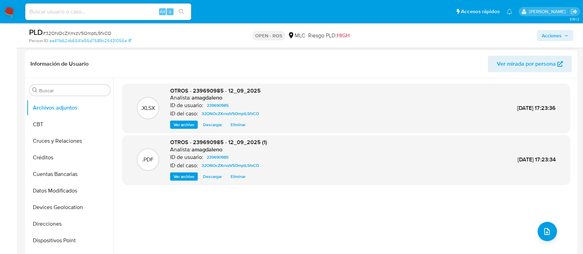
click at [534, 227] on div ".XLSX OTROS - 239690985 - 12_09_2025 Analista: amagdaleno ID de usuario: 239690…" at bounding box center [346, 167] width 448 height 166
click at [543, 228] on icon "upload-file" at bounding box center [547, 232] width 8 height 8
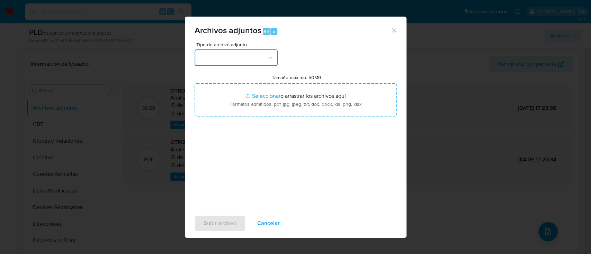
click at [207, 58] on button "button" at bounding box center [235, 57] width 83 height 17
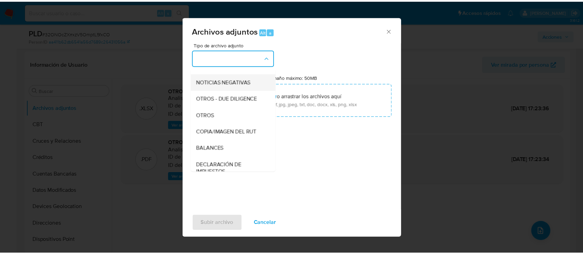
scroll to position [92, 0]
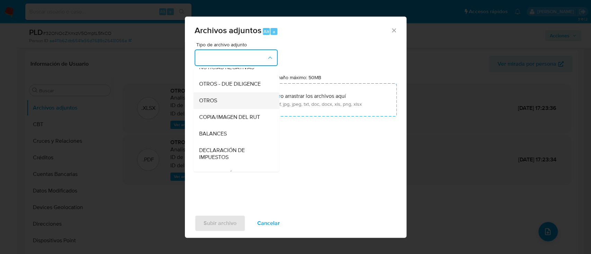
click at [236, 109] on div "OTROS" at bounding box center [234, 100] width 71 height 17
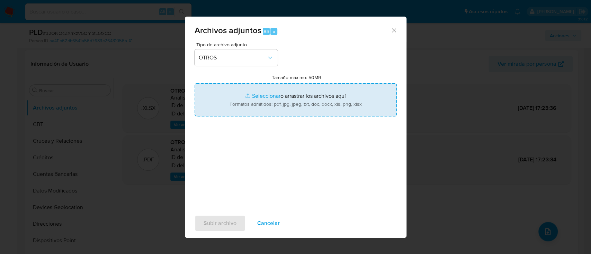
click at [266, 95] on input "Tamaño máximo: 50MB Seleccionar archivos" at bounding box center [295, 99] width 202 height 33
type input "C:\fakepath\Certificado UAF ROS #1323.pdf"
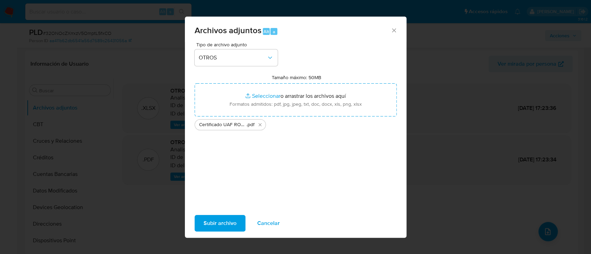
click at [219, 223] on span "Subir archivo" at bounding box center [219, 223] width 33 height 15
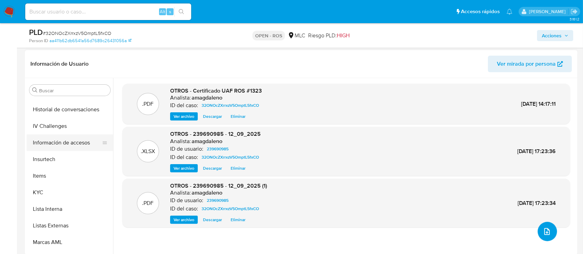
scroll to position [326, 0]
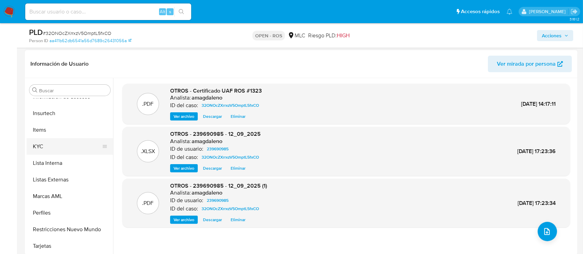
click at [72, 143] on button "KYC" at bounding box center [67, 146] width 81 height 17
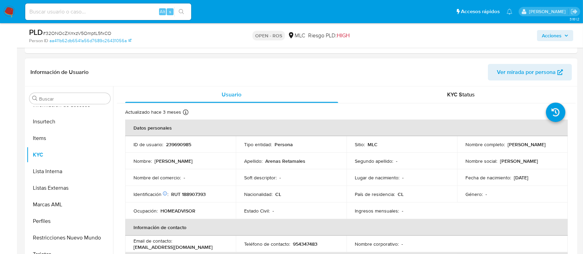
click at [186, 195] on p "RUT 188907393" at bounding box center [188, 194] width 35 height 6
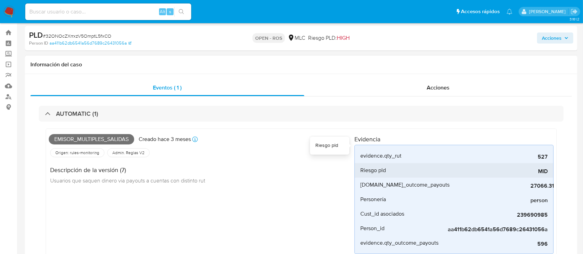
scroll to position [0, 0]
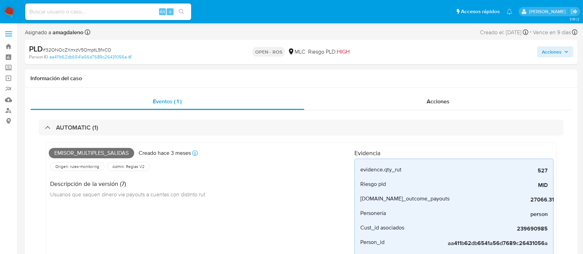
click at [552, 56] on span "Acciones" at bounding box center [552, 51] width 20 height 11
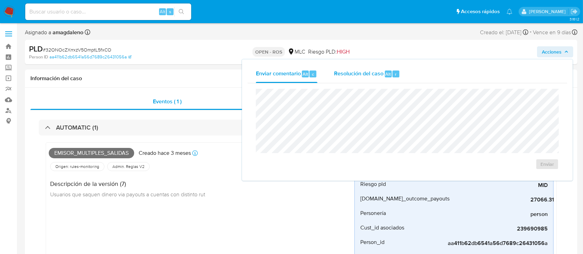
click at [357, 76] on span "Resolución del caso" at bounding box center [358, 74] width 49 height 8
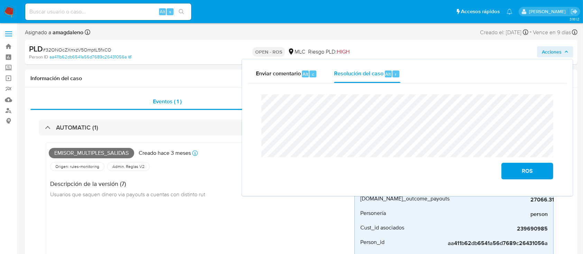
click at [0, 0] on lt-span "certifi c ado" at bounding box center [0, 0] width 0 height 0
click at [513, 171] on span "ROS" at bounding box center [528, 171] width 34 height 15
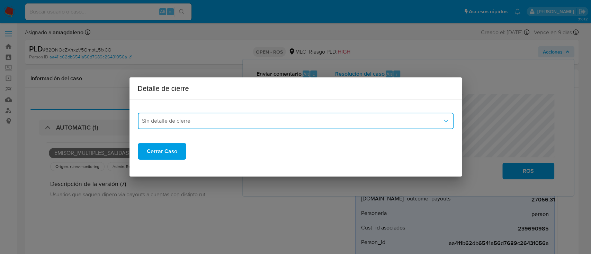
click at [247, 122] on span "Sin detalle de cierre" at bounding box center [292, 121] width 300 height 7
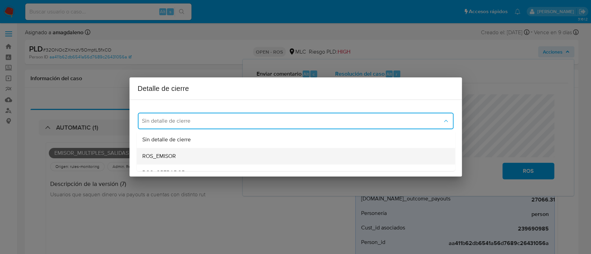
click at [180, 154] on div "ROS_EMISOR" at bounding box center [295, 156] width 307 height 17
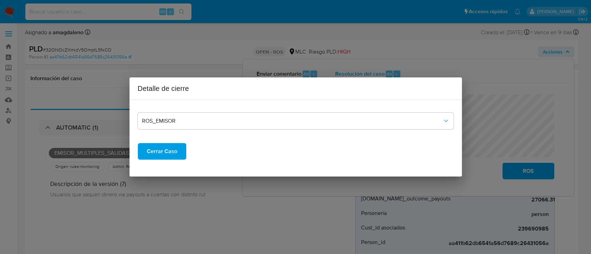
click at [172, 155] on span "Cerrar Caso" at bounding box center [162, 151] width 30 height 15
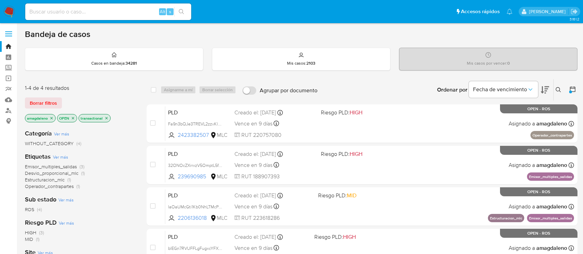
scroll to position [46, 0]
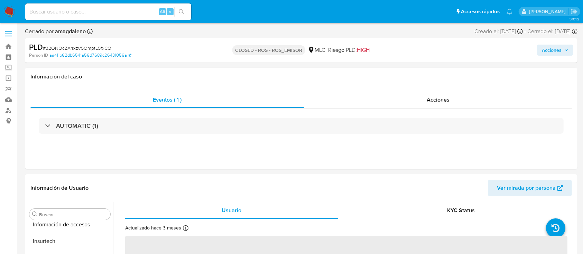
scroll to position [326, 0]
select select "10"
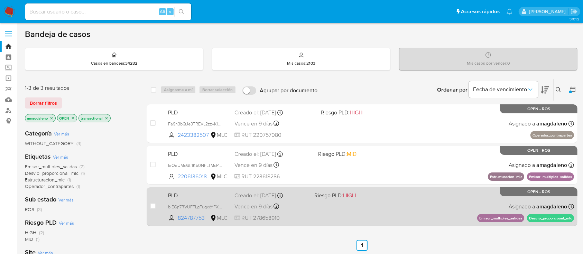
click at [294, 189] on div "PLD blEGn7RVUFFLgFugxcYFXye1 824787753 MLC Riesgo PLD: HIGH Creado el: [DATE] C…" at bounding box center [369, 206] width 409 height 35
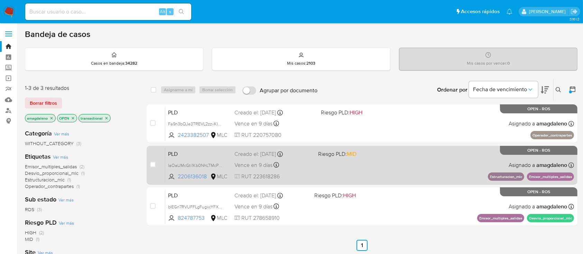
click at [297, 176] on span "RUT 223618286" at bounding box center [274, 177] width 78 height 8
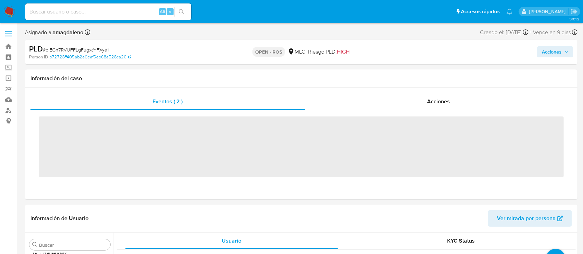
scroll to position [326, 0]
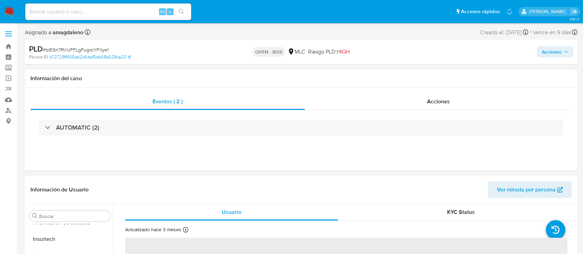
select select "10"
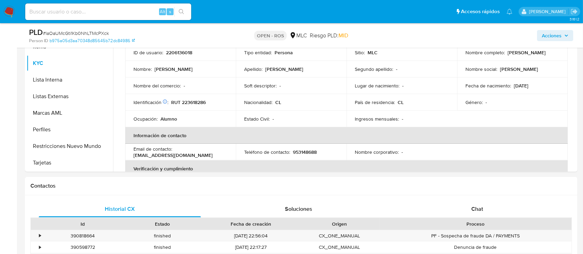
scroll to position [147, 0]
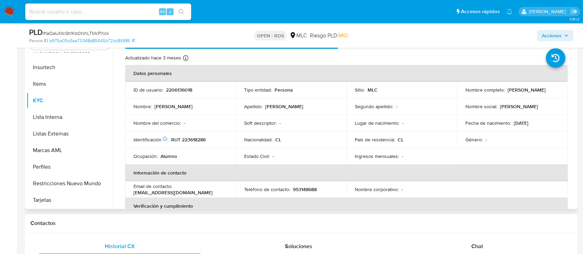
click at [512, 93] on p "[PERSON_NAME]" at bounding box center [527, 90] width 38 height 6
drag, startPoint x: 465, startPoint y: 94, endPoint x: 531, endPoint y: 95, distance: 65.8
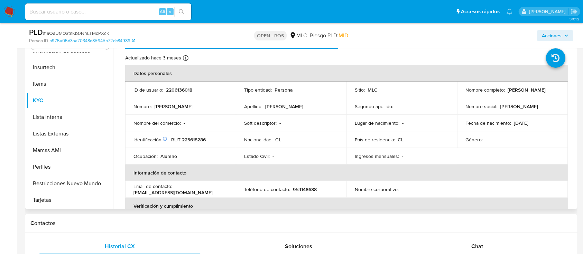
click at [531, 93] on div "Nombre completo : [PERSON_NAME]" at bounding box center [513, 90] width 94 height 6
copy p "[PERSON_NAME]"
click at [177, 85] on td "ID de usuario : 2206136018" at bounding box center [180, 90] width 111 height 17
click at [180, 88] on p "2206136018" at bounding box center [179, 90] width 26 height 6
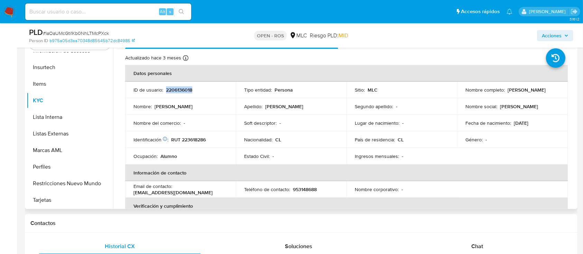
copy p "2206136018"
click at [196, 141] on p "RUT 223618286" at bounding box center [188, 140] width 35 height 6
copy p "223618286"
click at [199, 137] on p "RUT 223618286" at bounding box center [188, 140] width 35 height 6
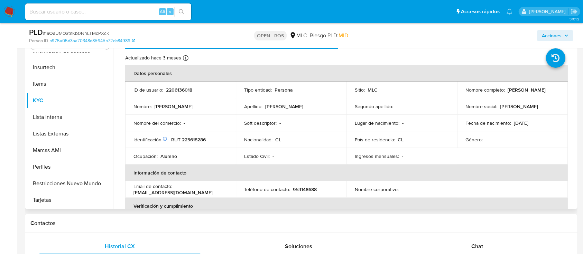
click at [184, 90] on p "2206136018" at bounding box center [179, 90] width 26 height 6
copy p "2206136018"
click at [191, 139] on p "RUT 223618286" at bounding box center [188, 140] width 35 height 6
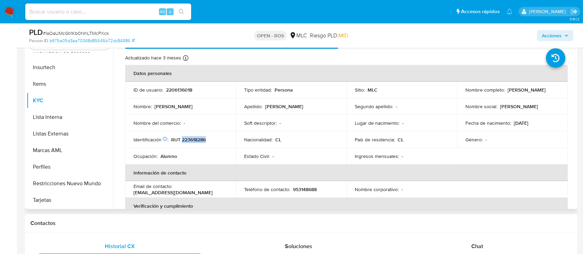
copy p "223618286"
